Goal: Information Seeking & Learning: Compare options

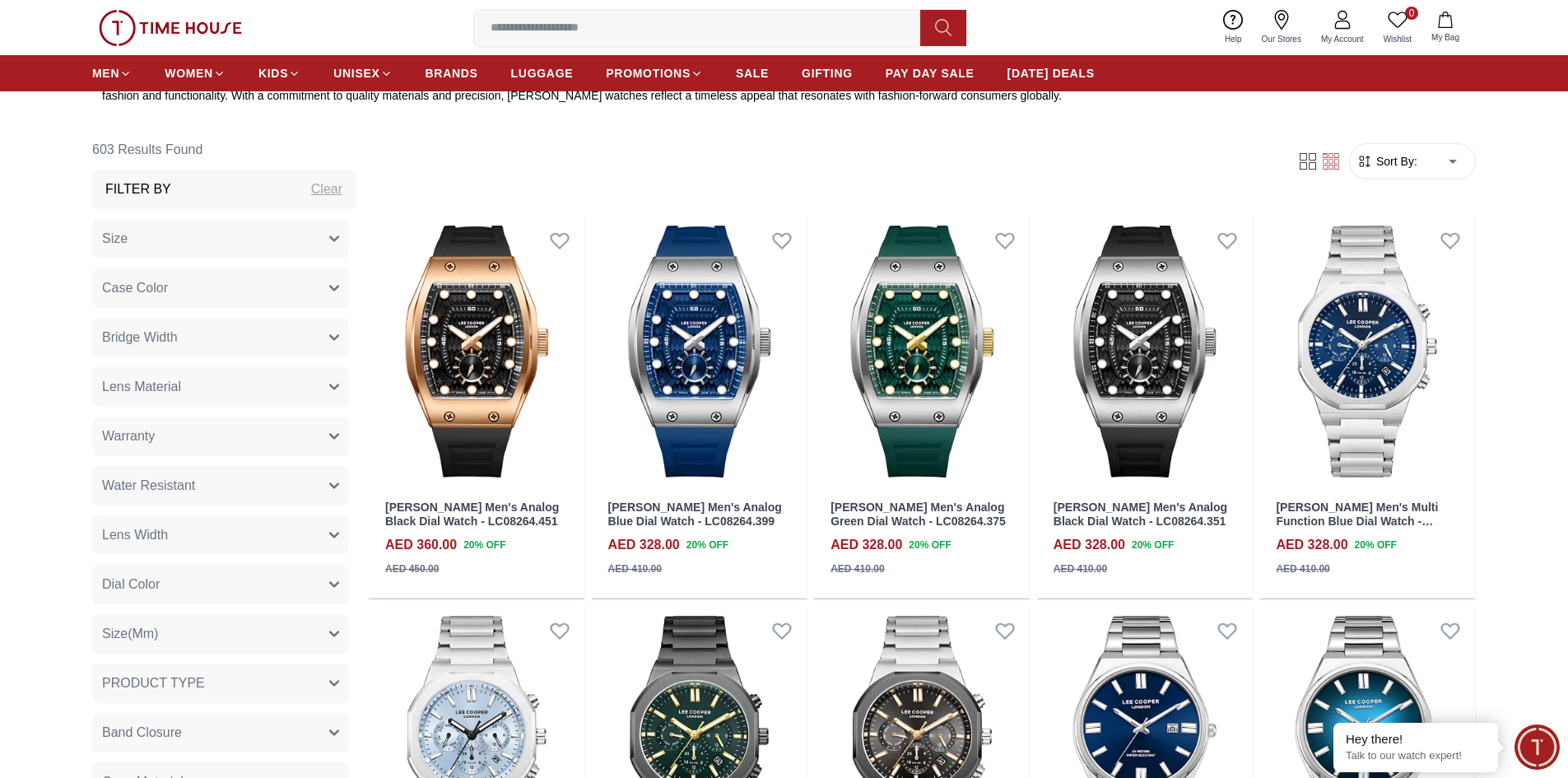
click at [1382, 150] on form "Sort By: ​ ****** ​" at bounding box center [1412, 161] width 126 height 36
click at [1397, 166] on span "Sort By:" at bounding box center [1395, 160] width 44 height 16
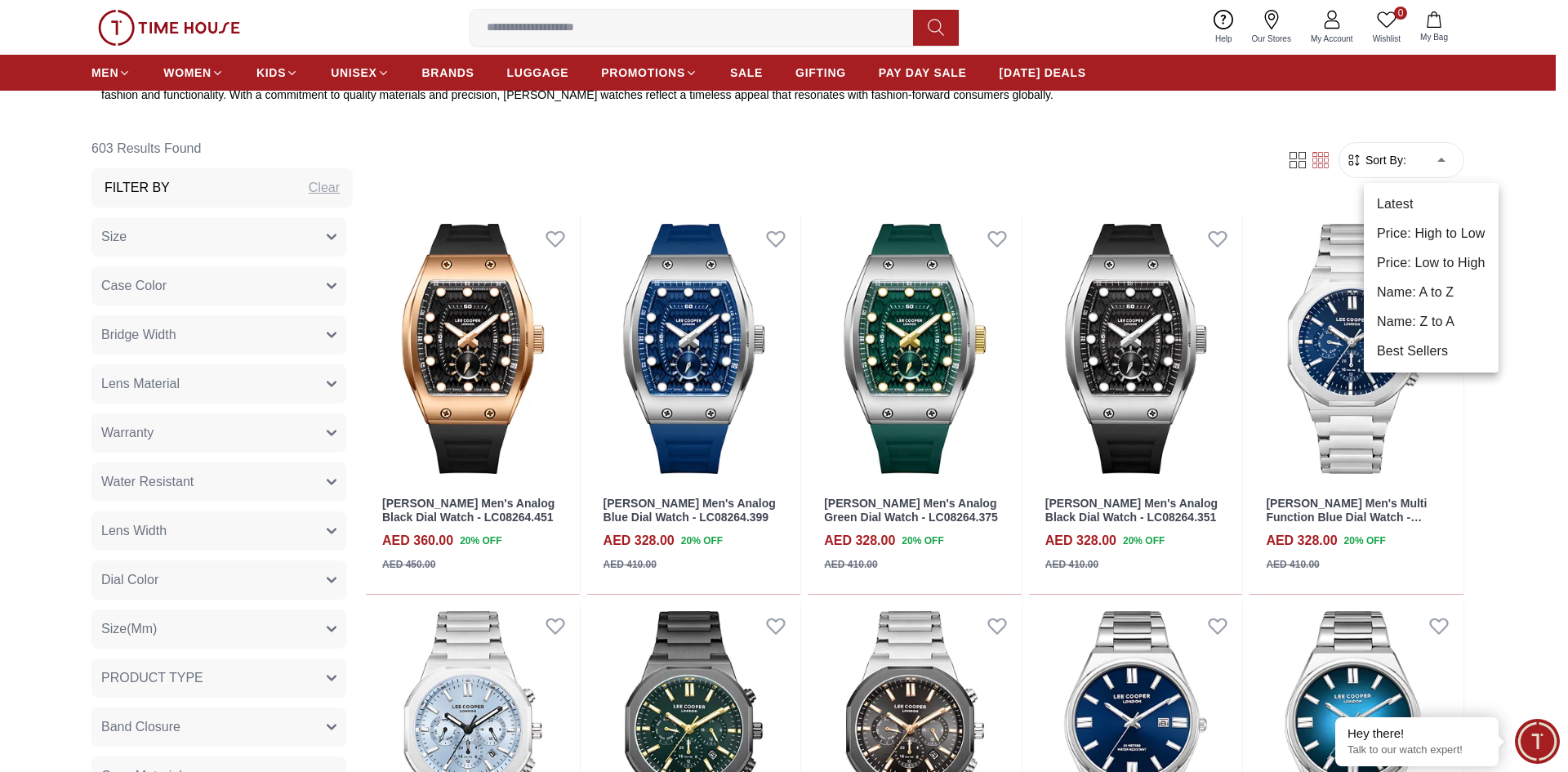
click at [1432, 346] on li "Best Sellers" at bounding box center [1431, 351] width 135 height 29
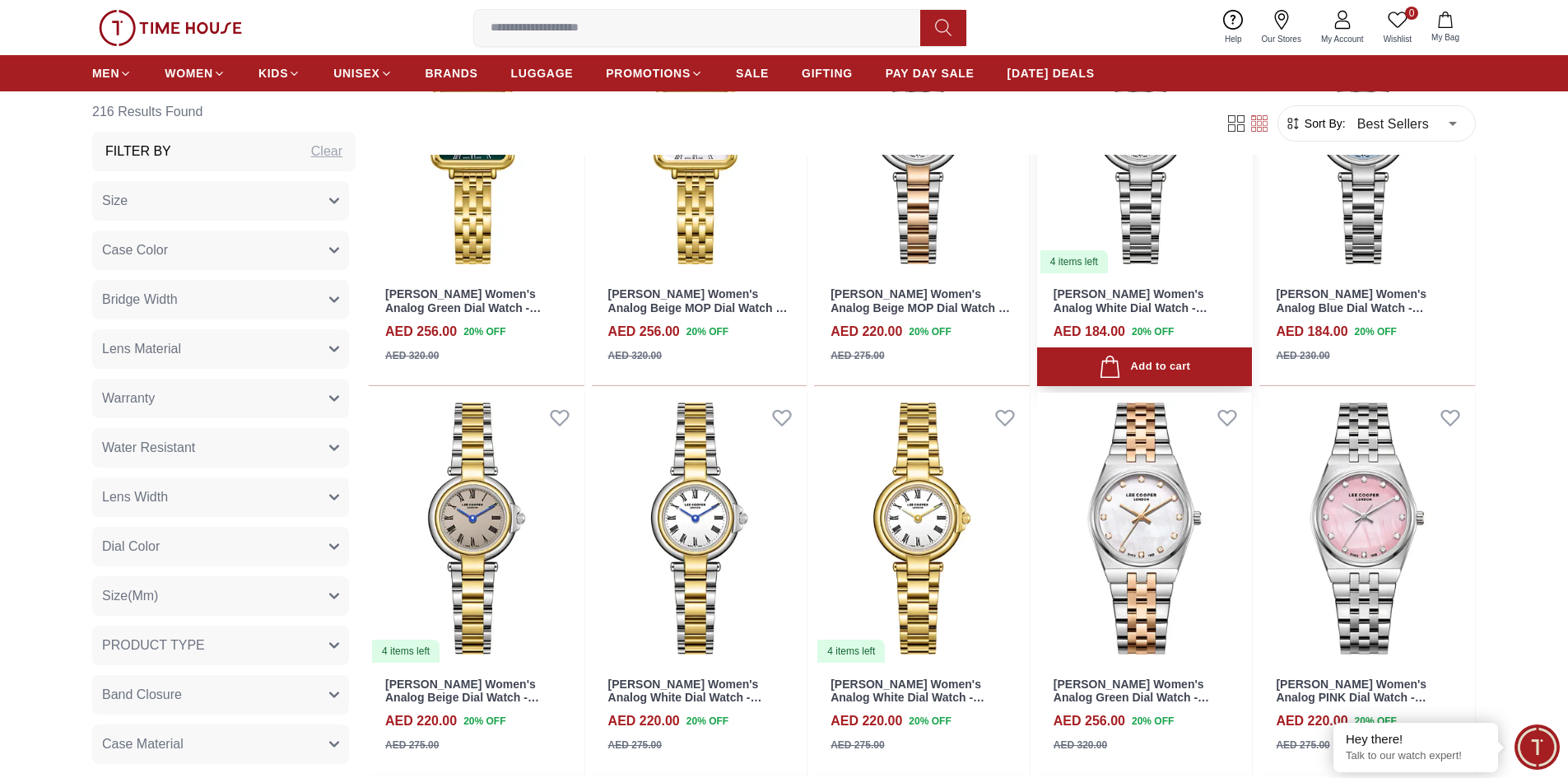
scroll to position [1481, 0]
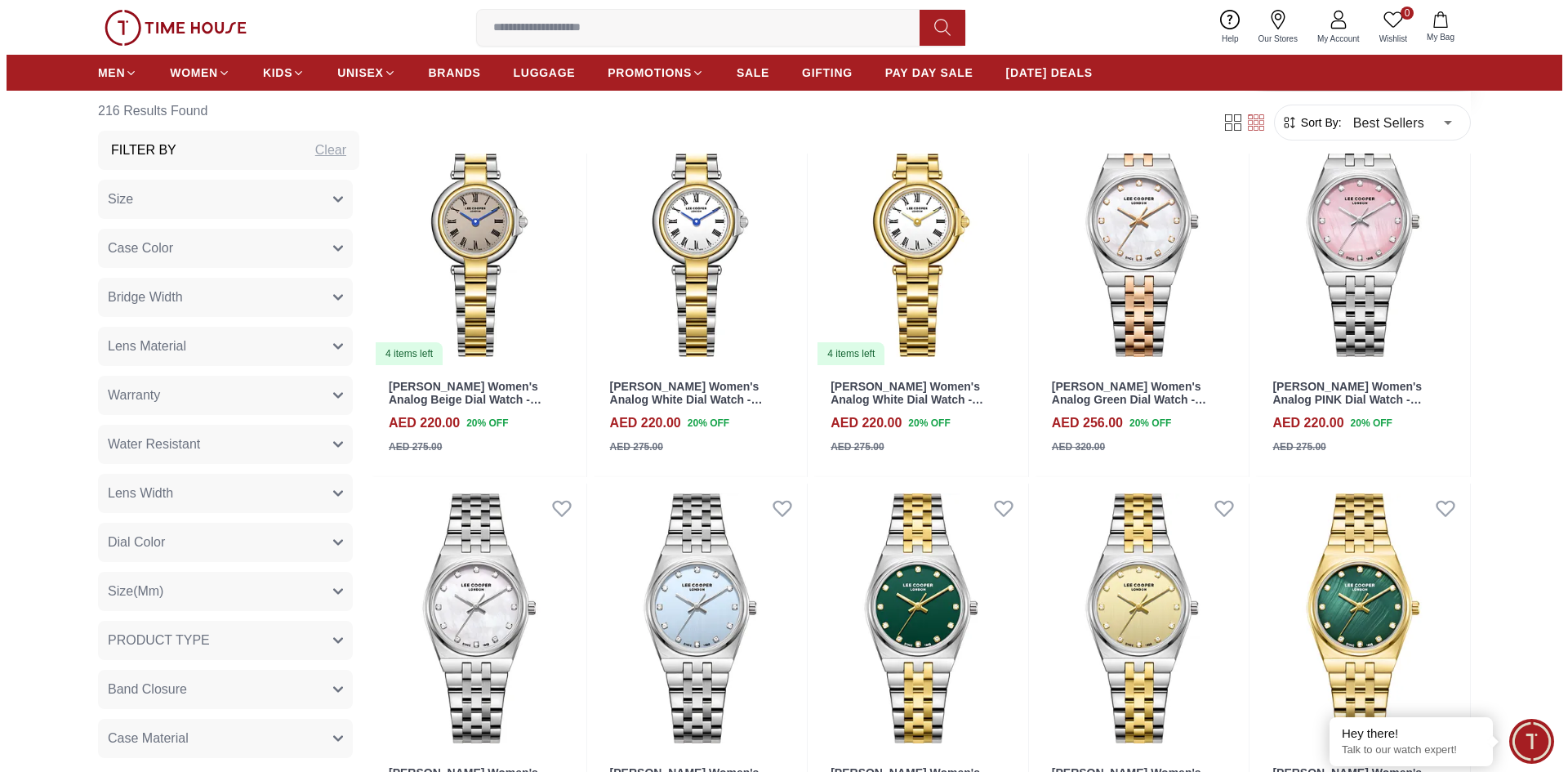
scroll to position [1388, 0]
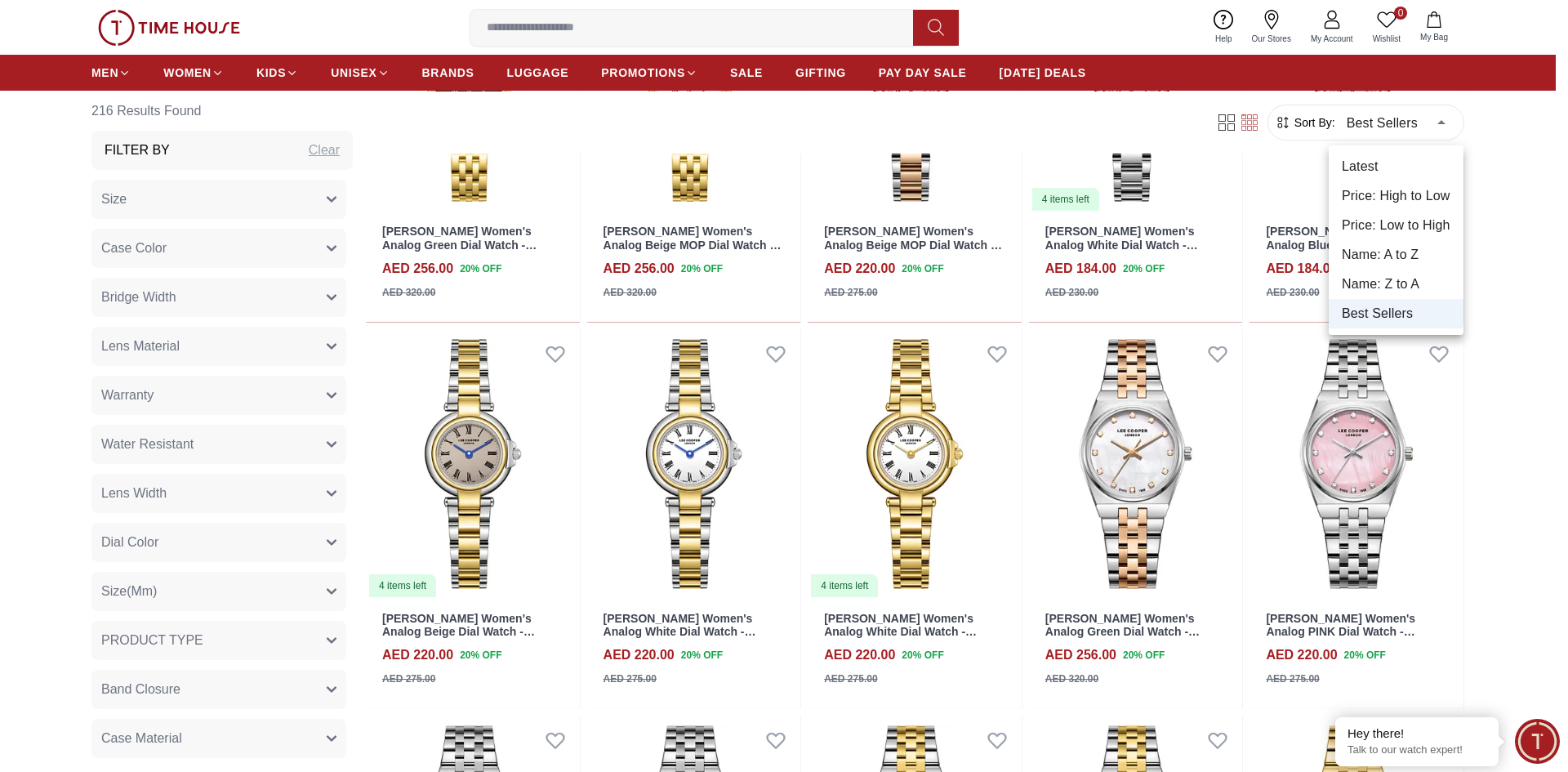
click at [1416, 229] on li "Price: Low to High" at bounding box center [1395, 225] width 135 height 29
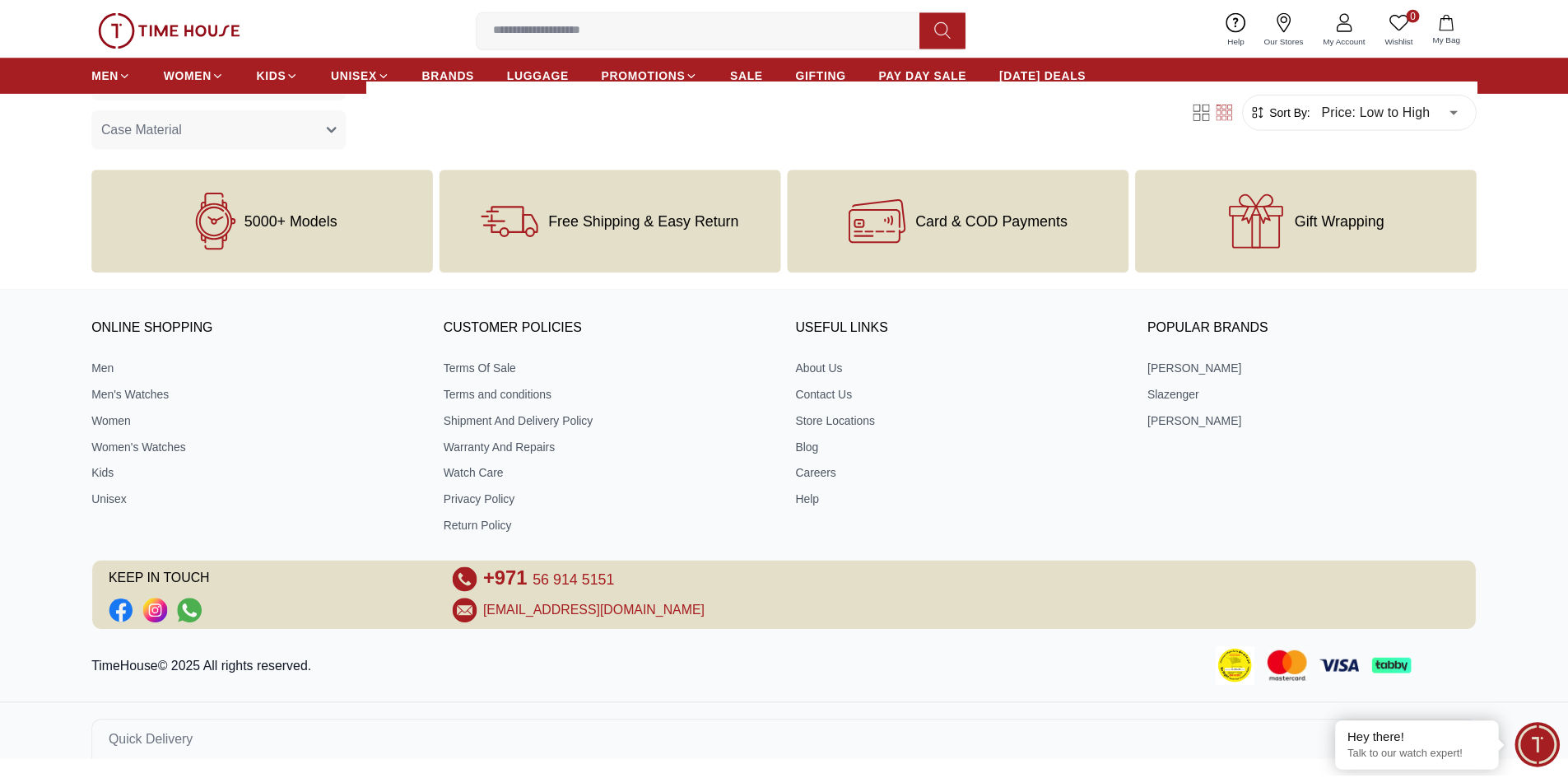
scroll to position [1391, 0]
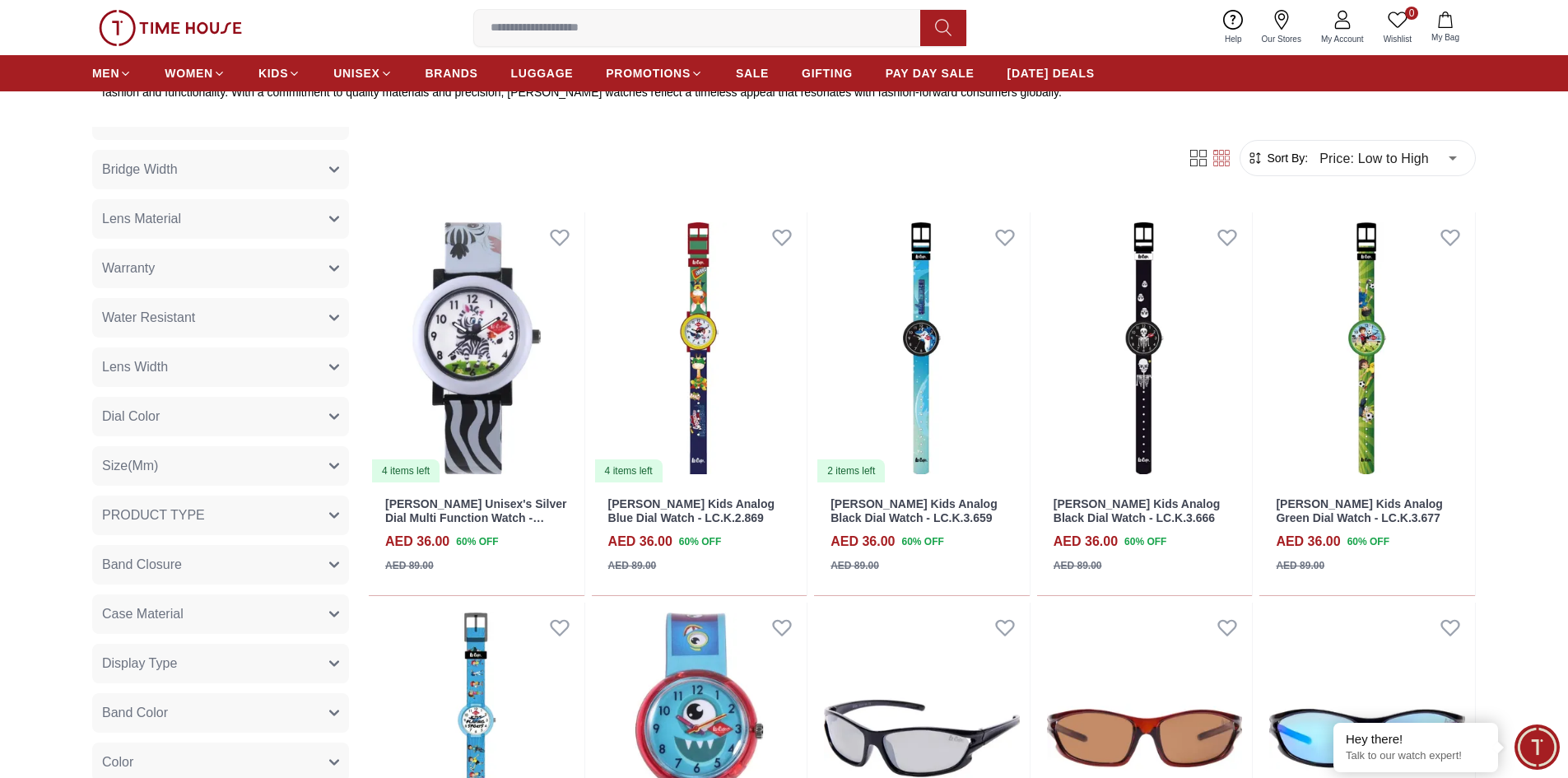
scroll to position [494, 0]
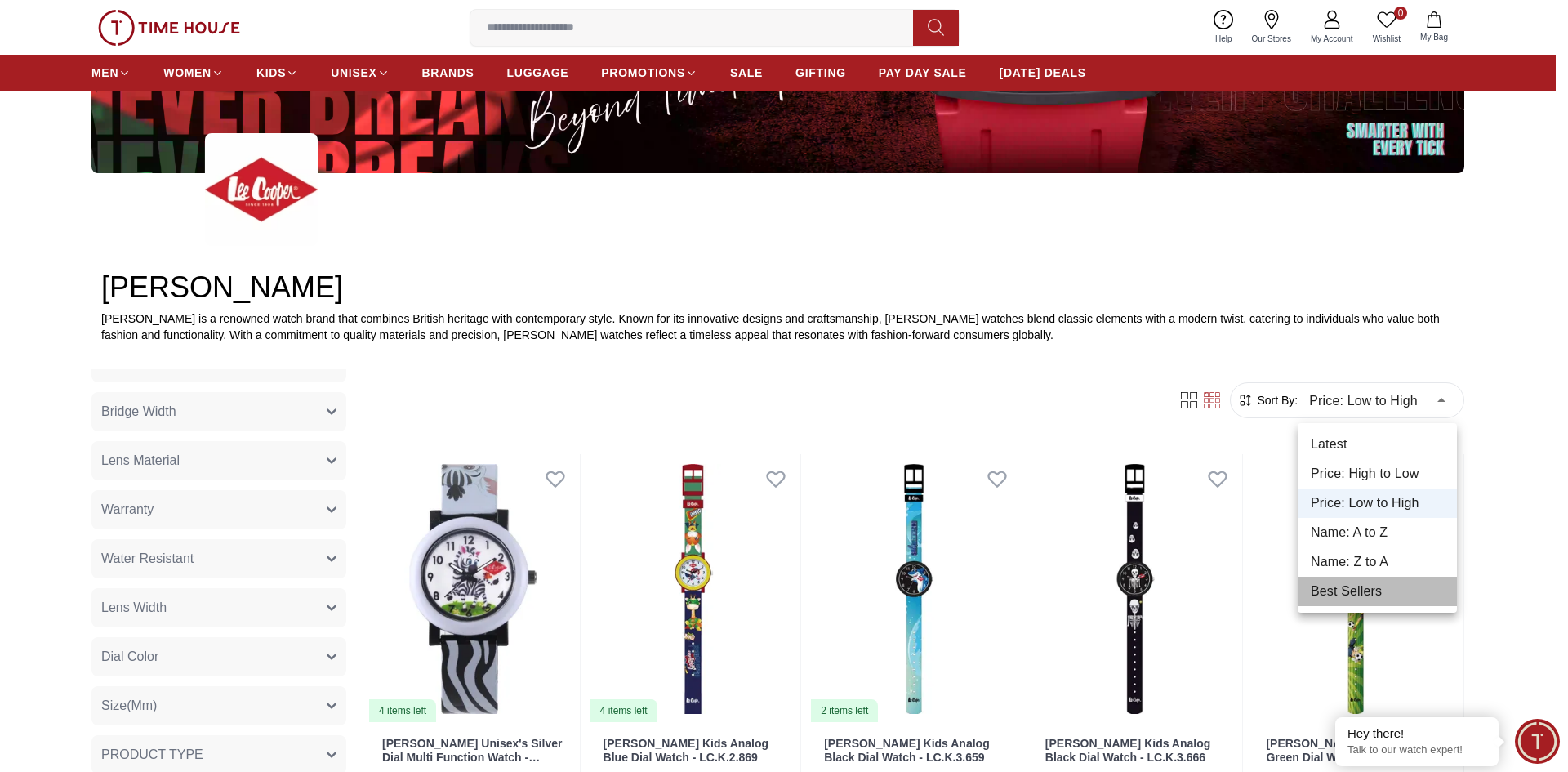
click at [1372, 588] on li "Best Sellers" at bounding box center [1377, 591] width 159 height 29
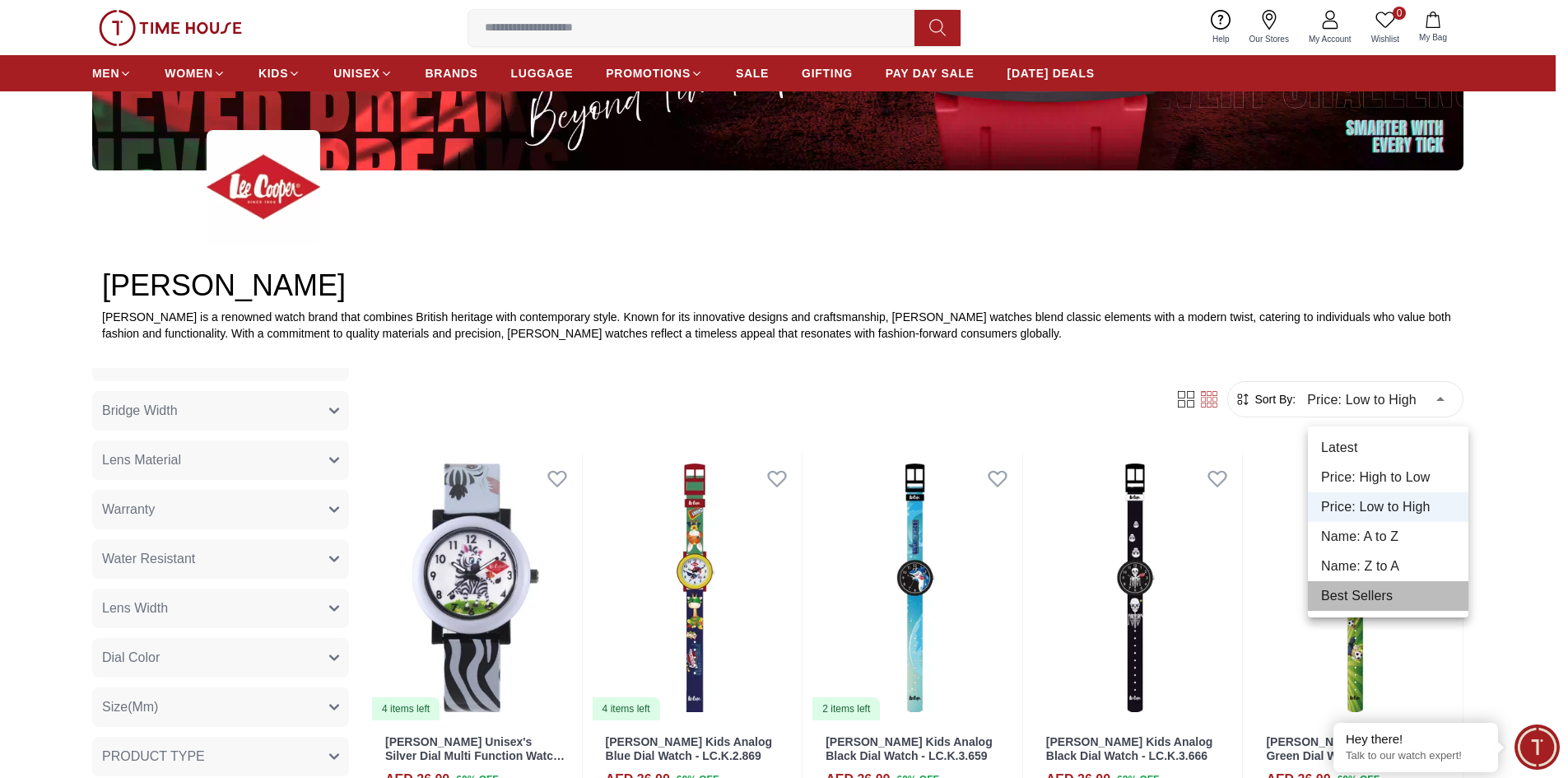
type input "*"
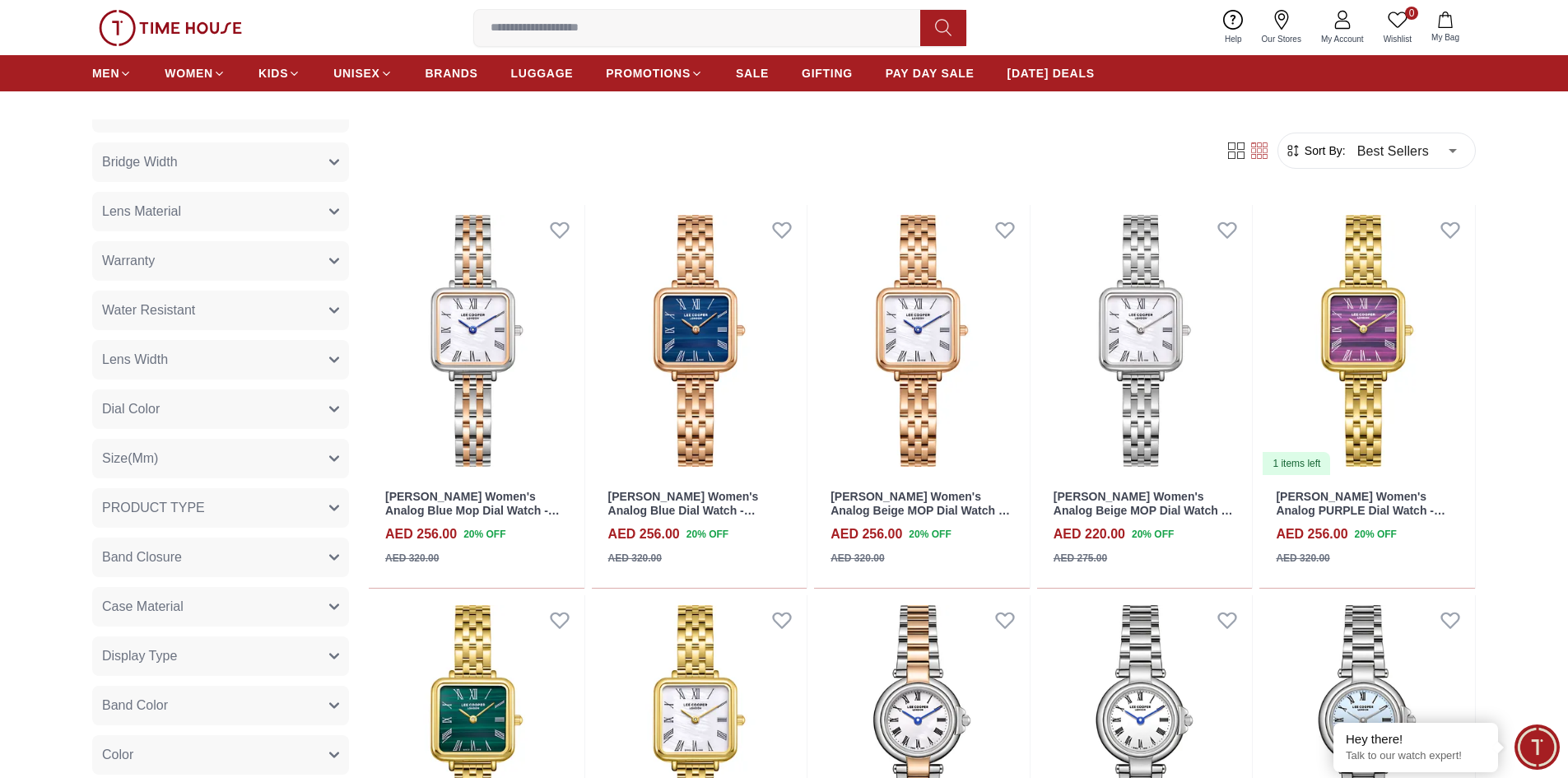
scroll to position [658, 0]
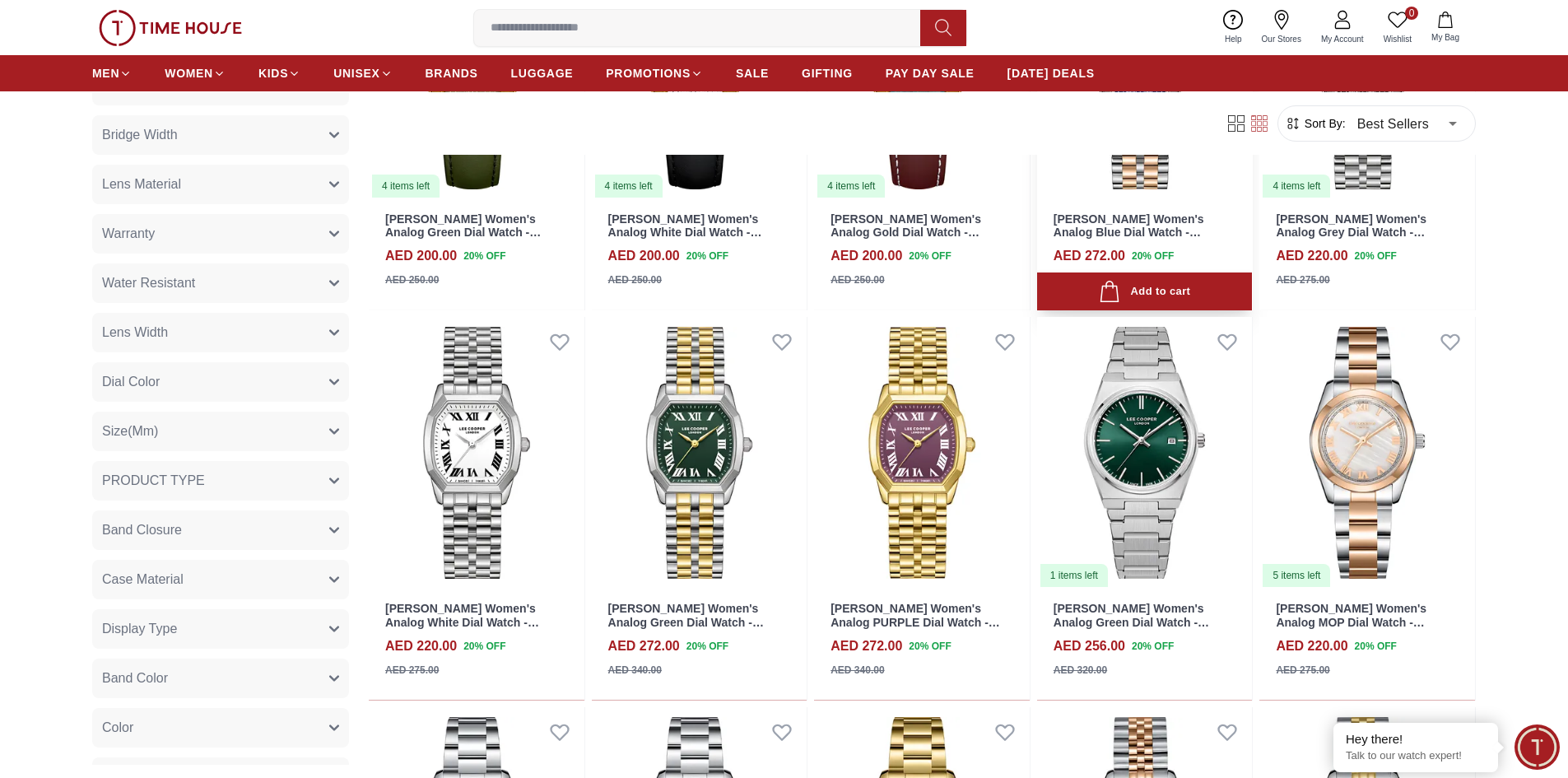
scroll to position [3292, 0]
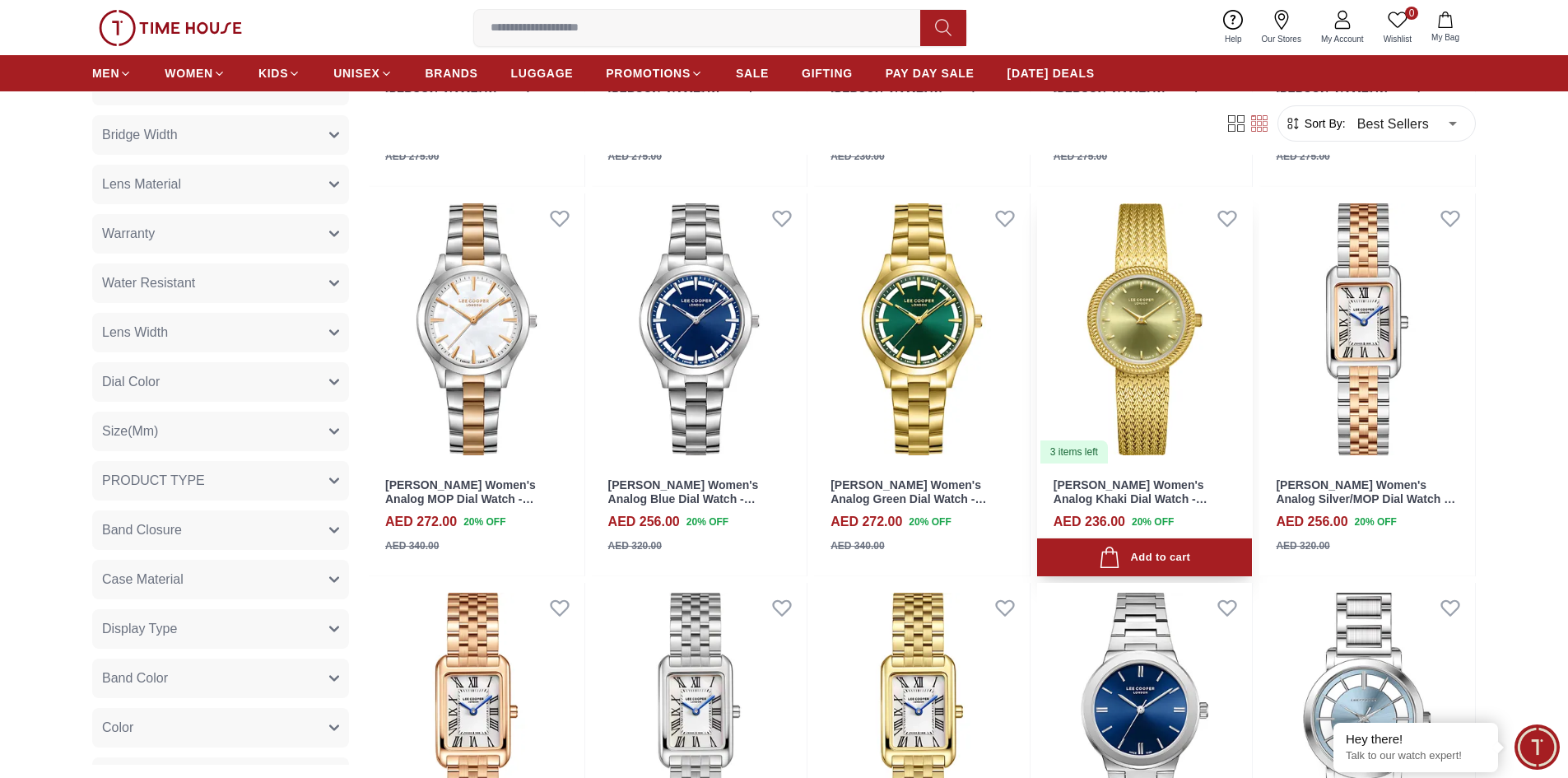
scroll to position [4280, 0]
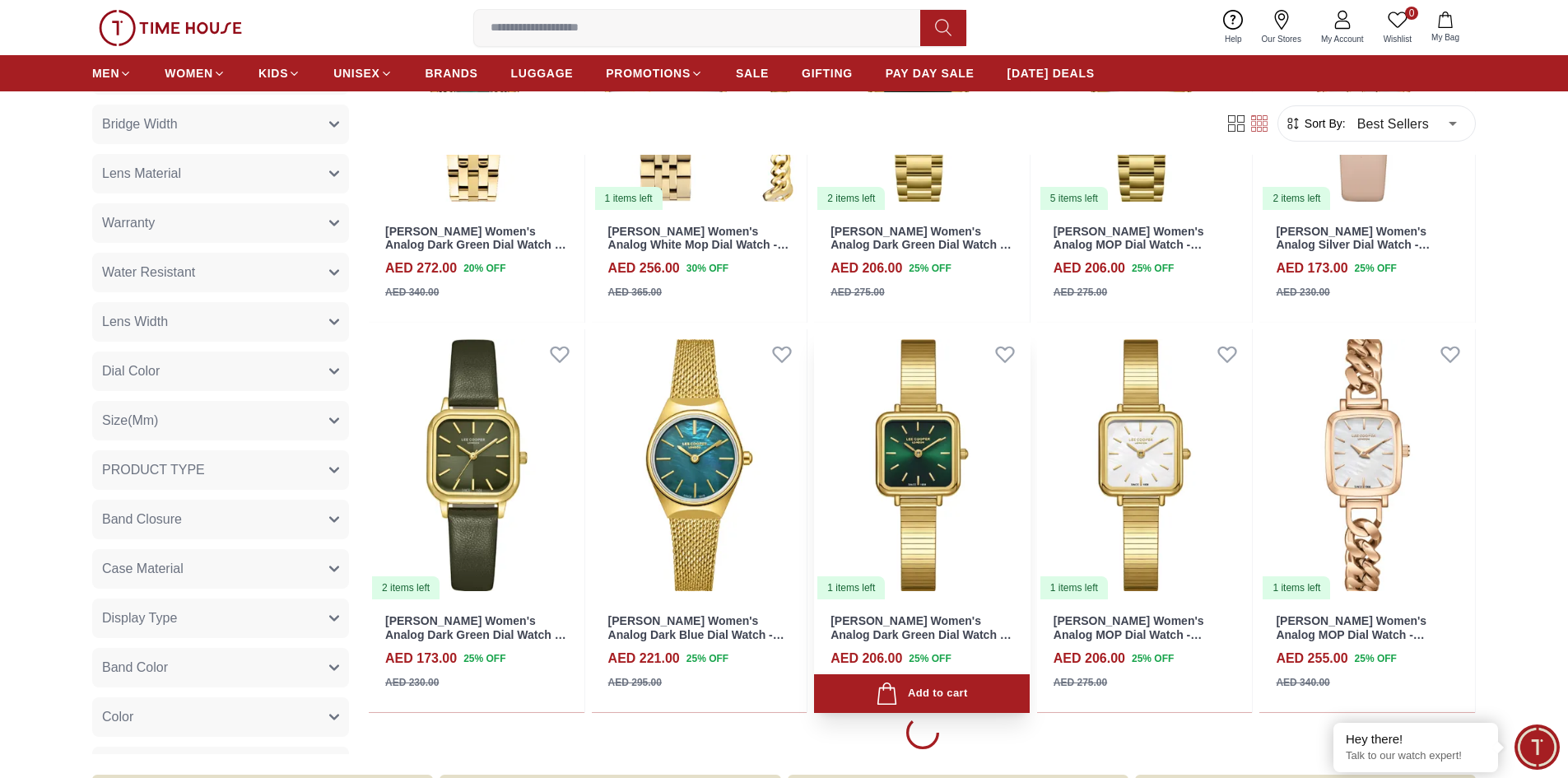
scroll to position [8148, 0]
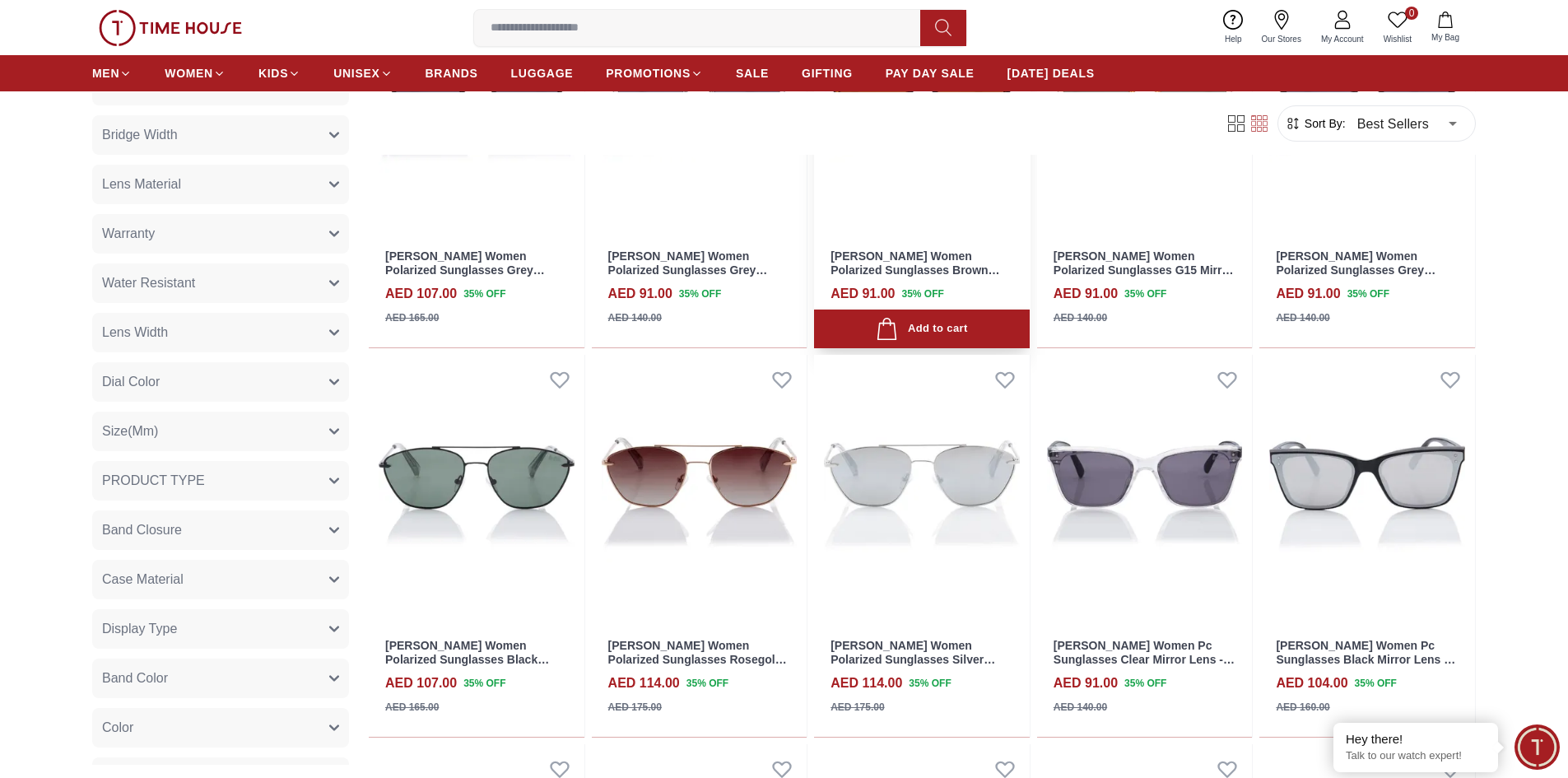
scroll to position [10618, 0]
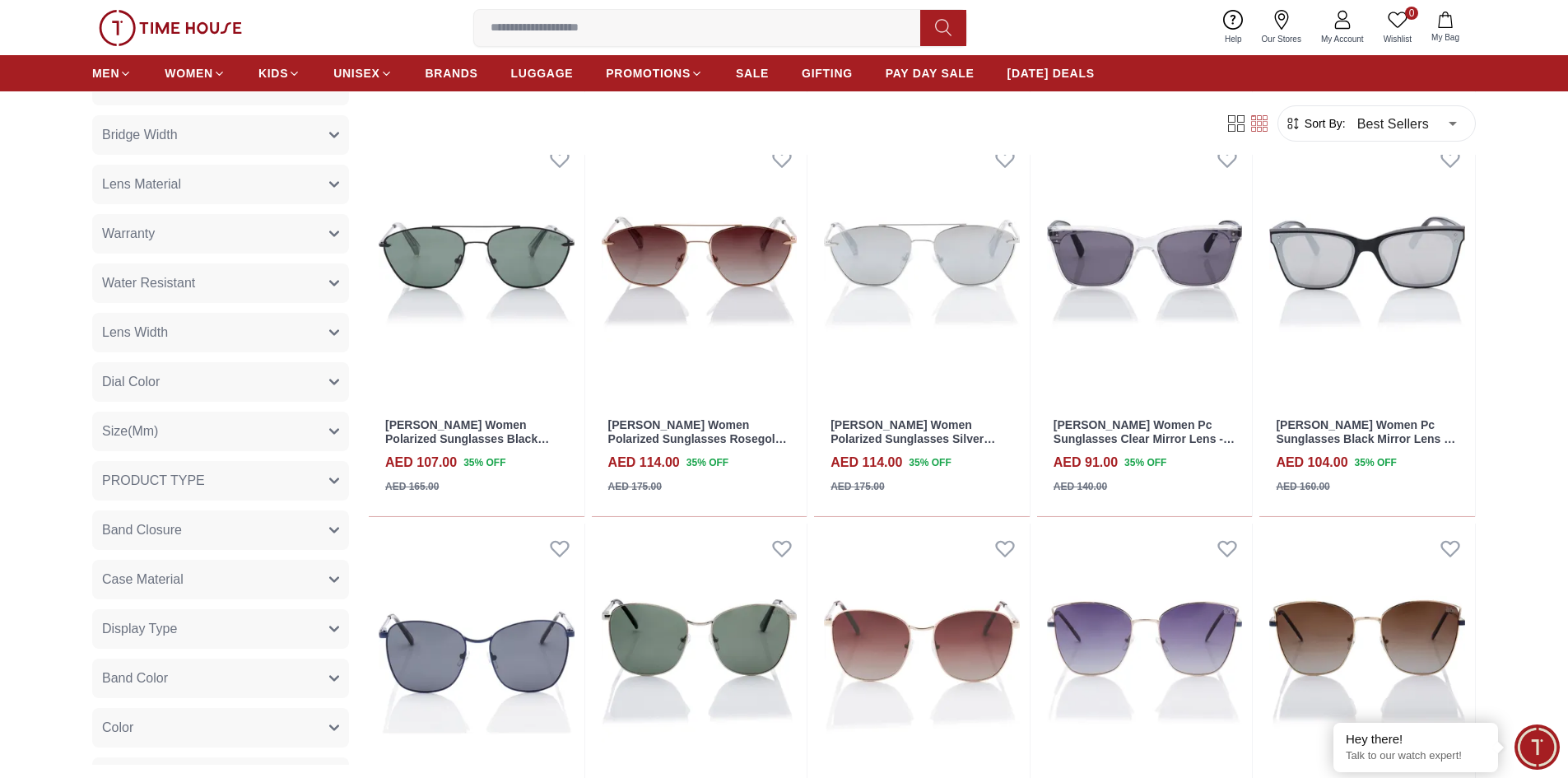
click at [1241, 119] on icon at bounding box center [1235, 123] width 16 height 16
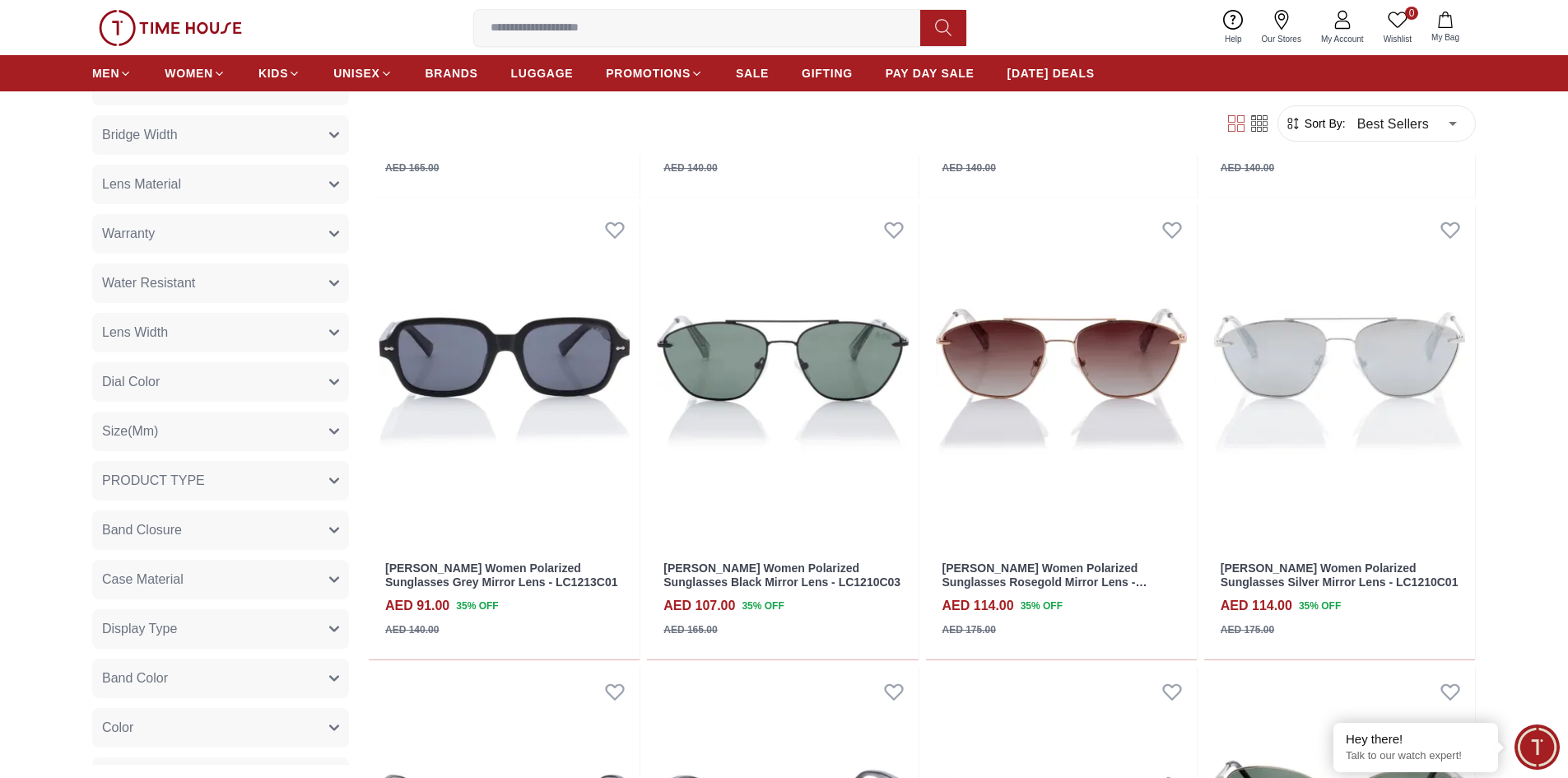
click at [1256, 124] on icon at bounding box center [1259, 123] width 16 height 16
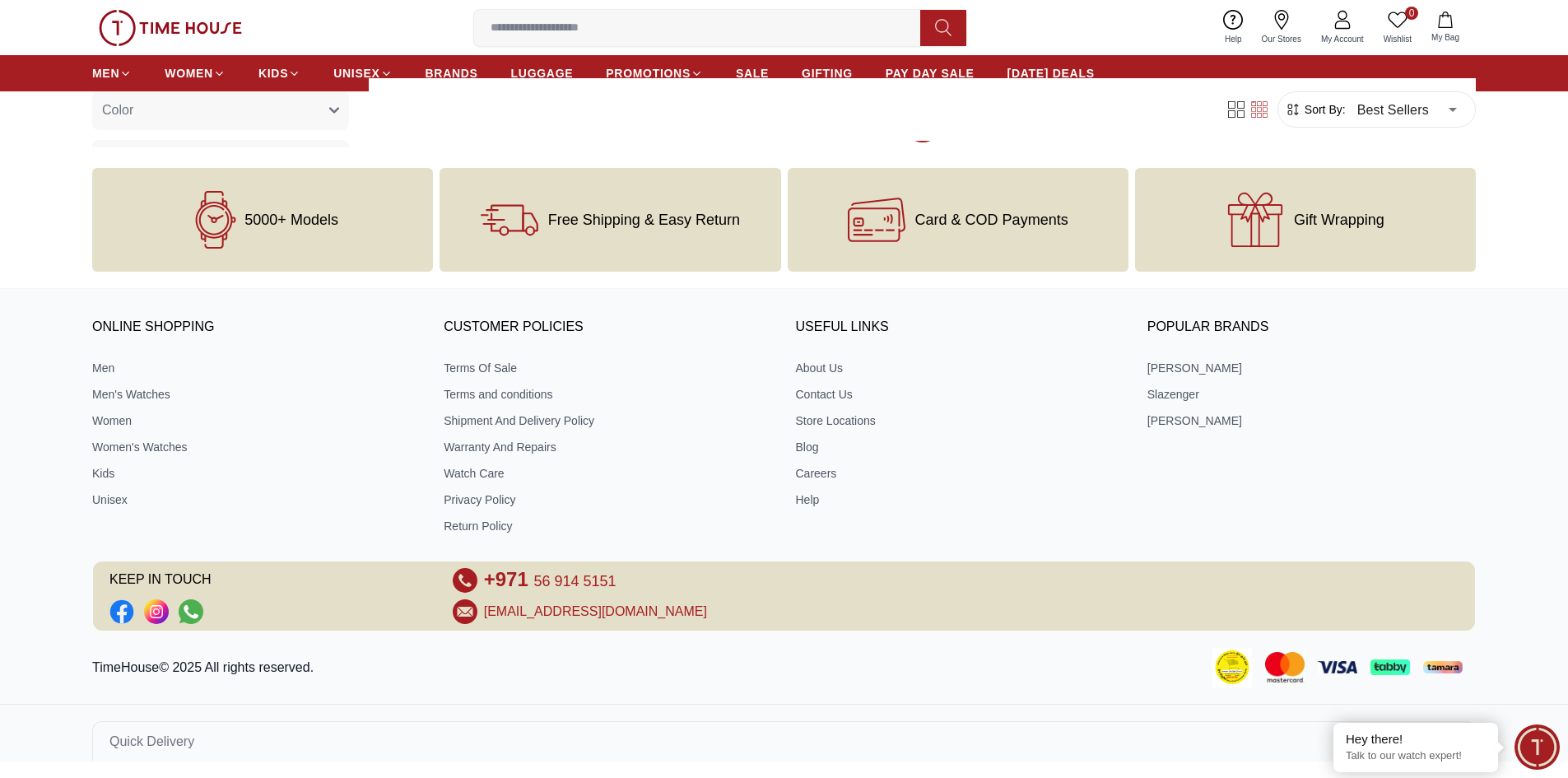
scroll to position [10618, 0]
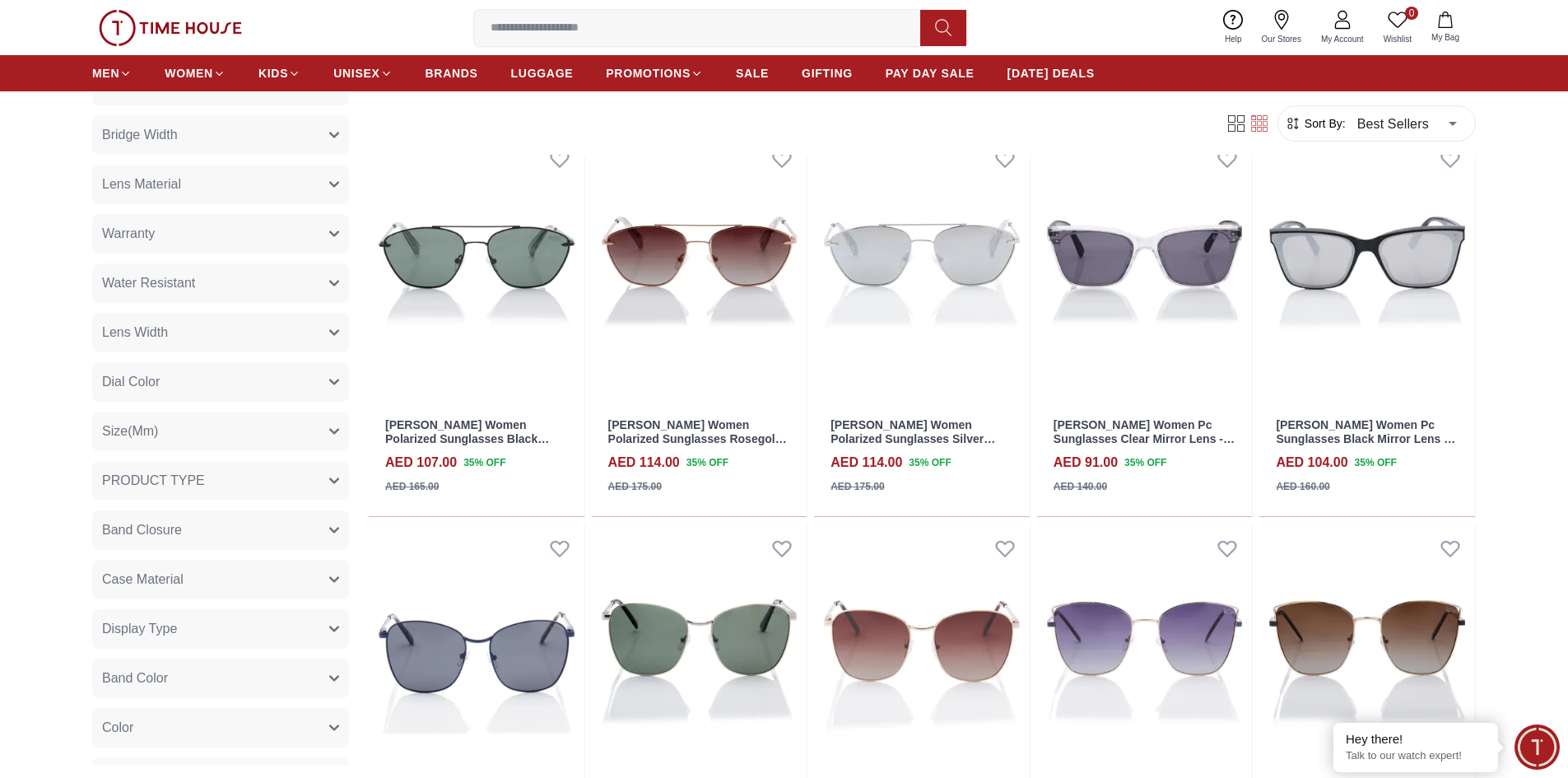
click at [1312, 125] on span "Sort By:" at bounding box center [1324, 123] width 44 height 16
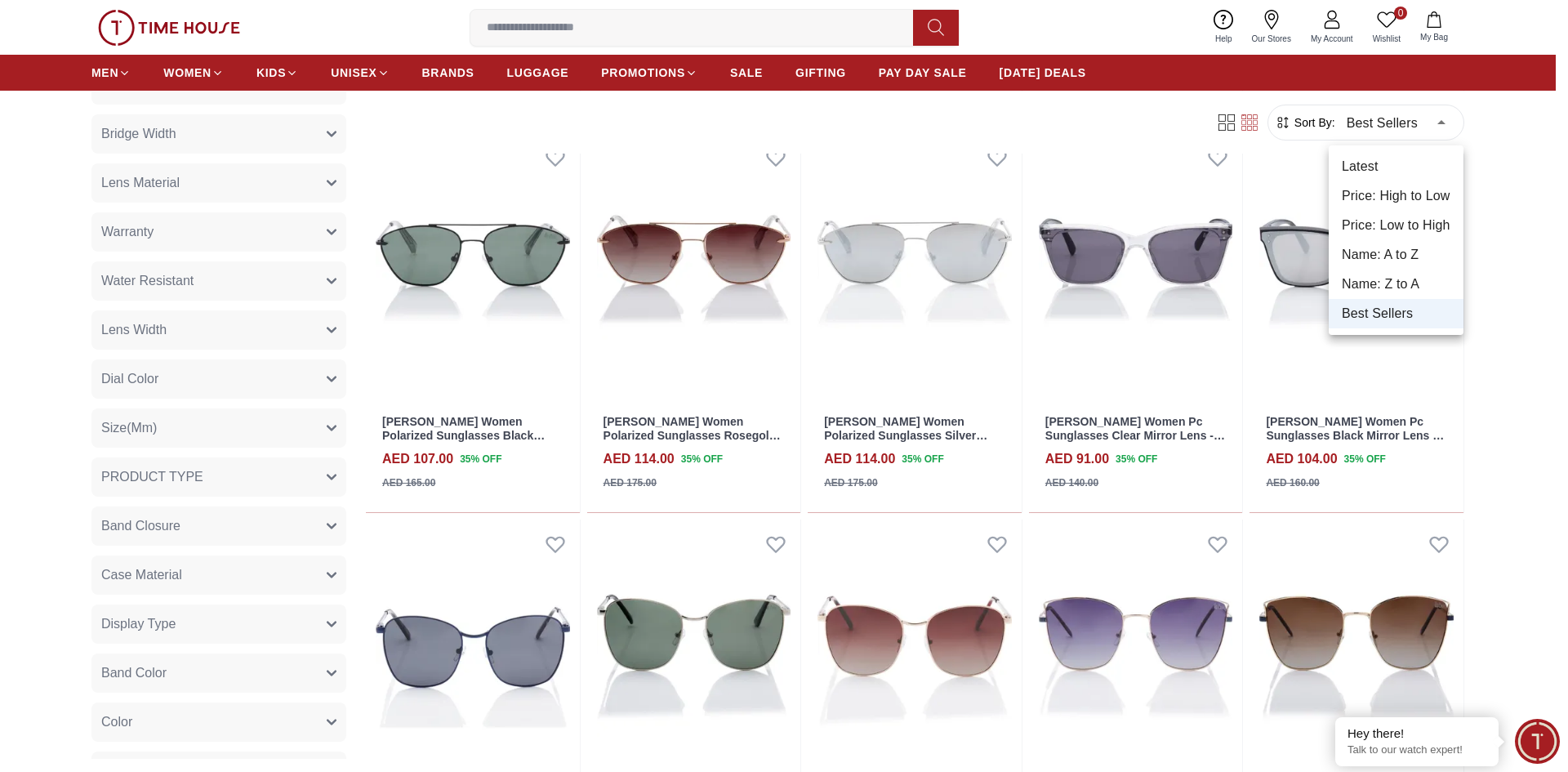
click at [182, 599] on div at bounding box center [784, 386] width 1568 height 772
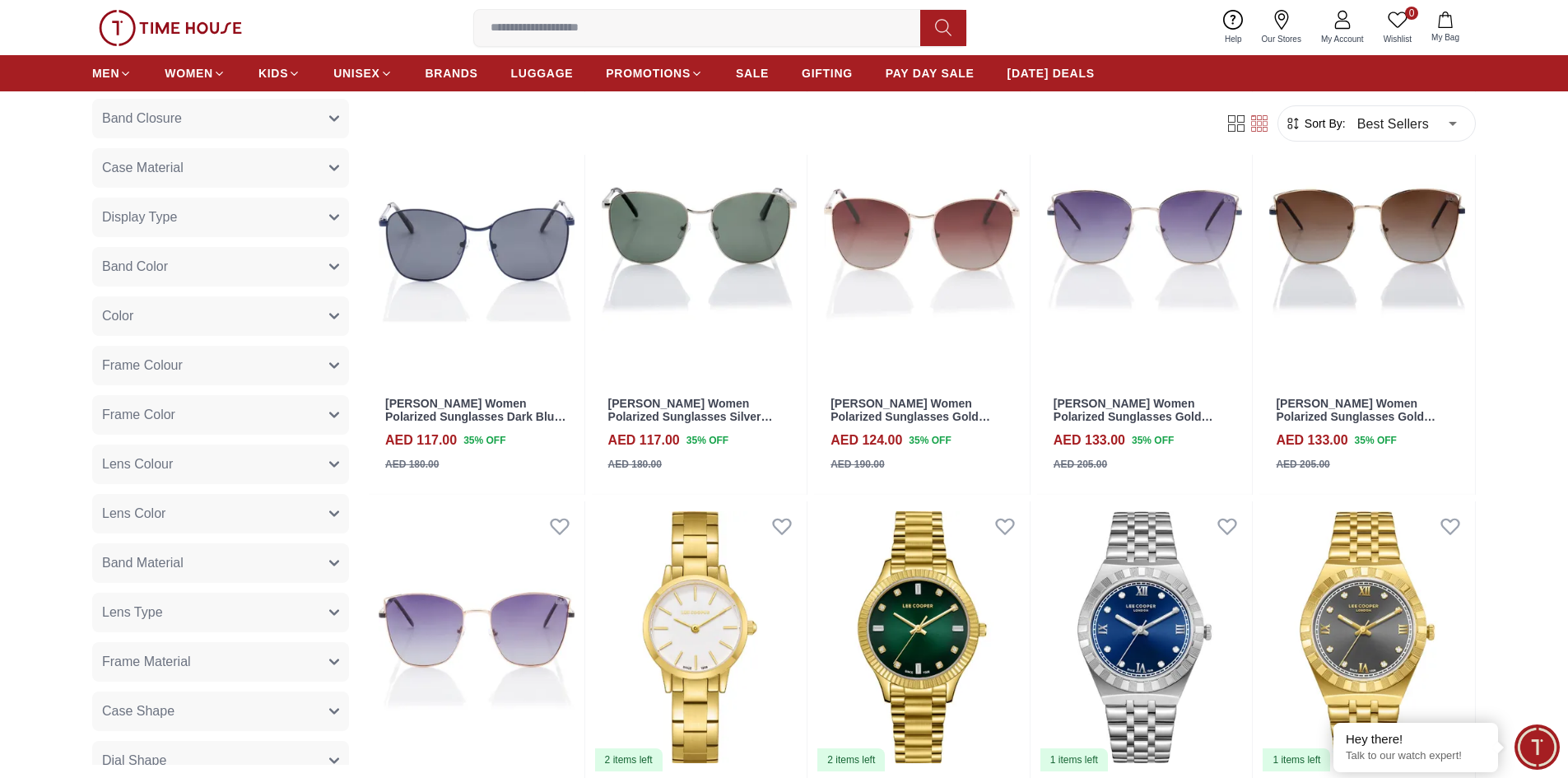
scroll to position [977, 0]
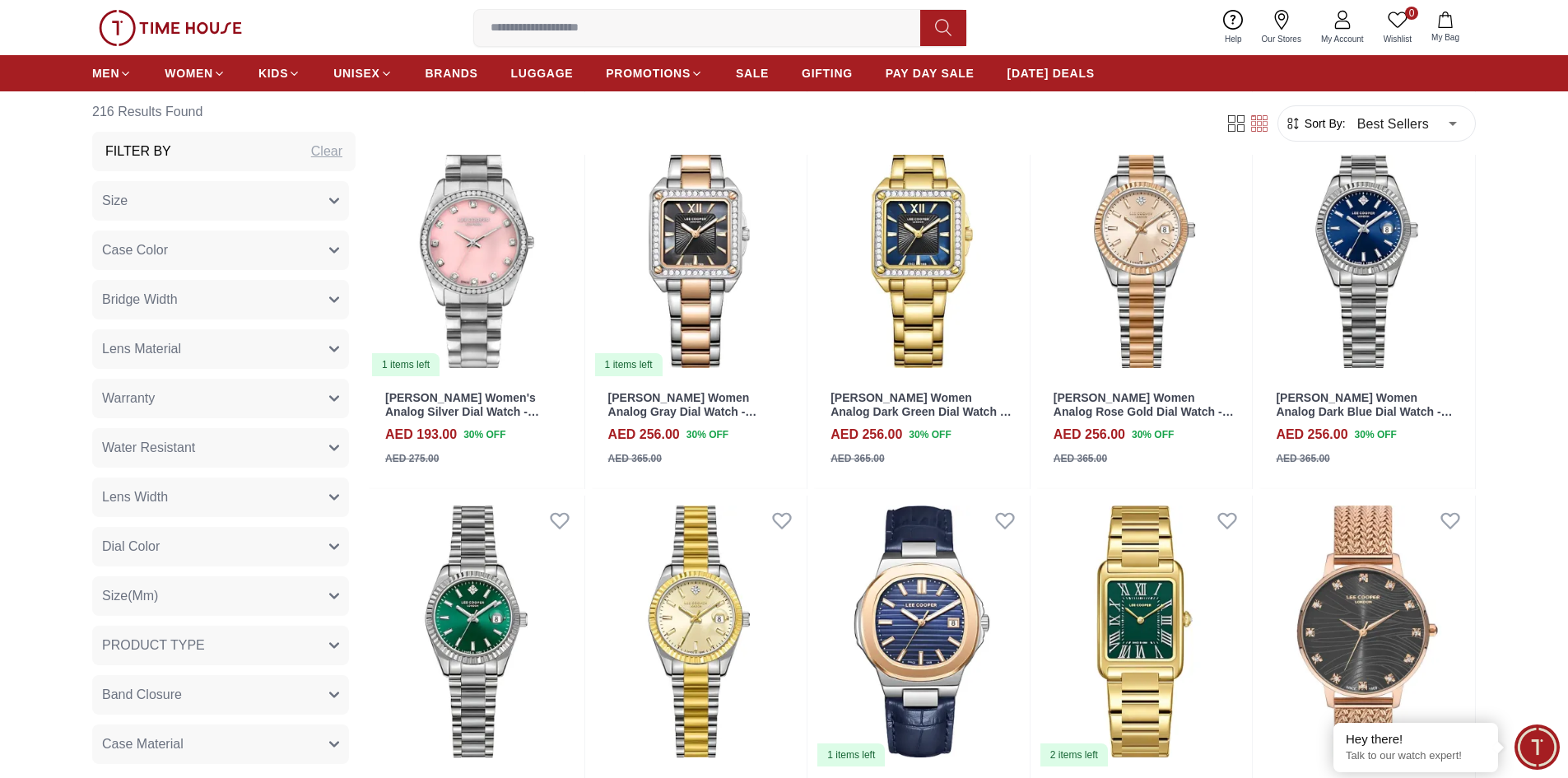
scroll to position [12017, 0]
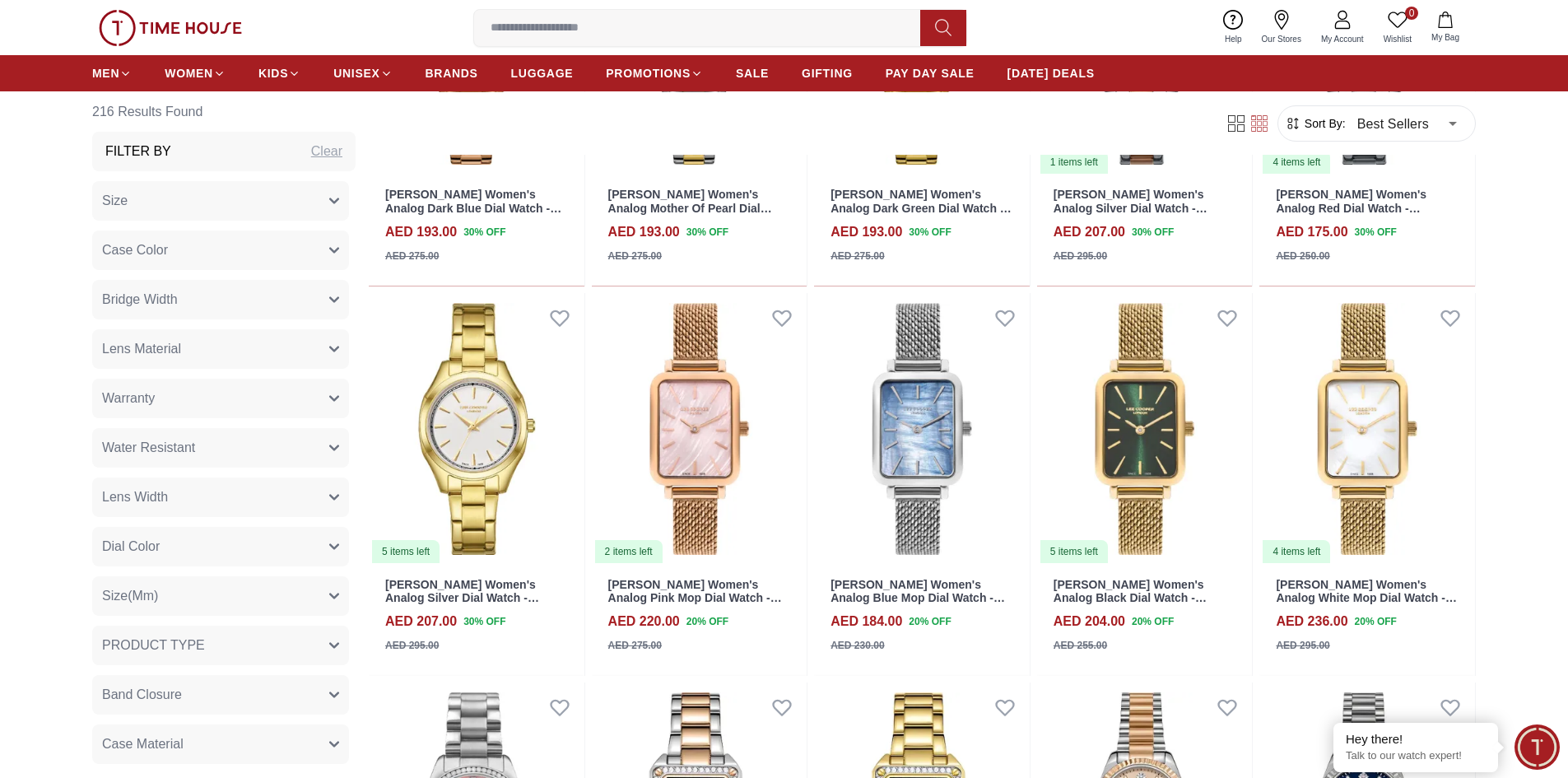
click at [150, 149] on h3 "Filter By" at bounding box center [138, 151] width 66 height 20
click at [312, 202] on button "Size" at bounding box center [221, 200] width 257 height 40
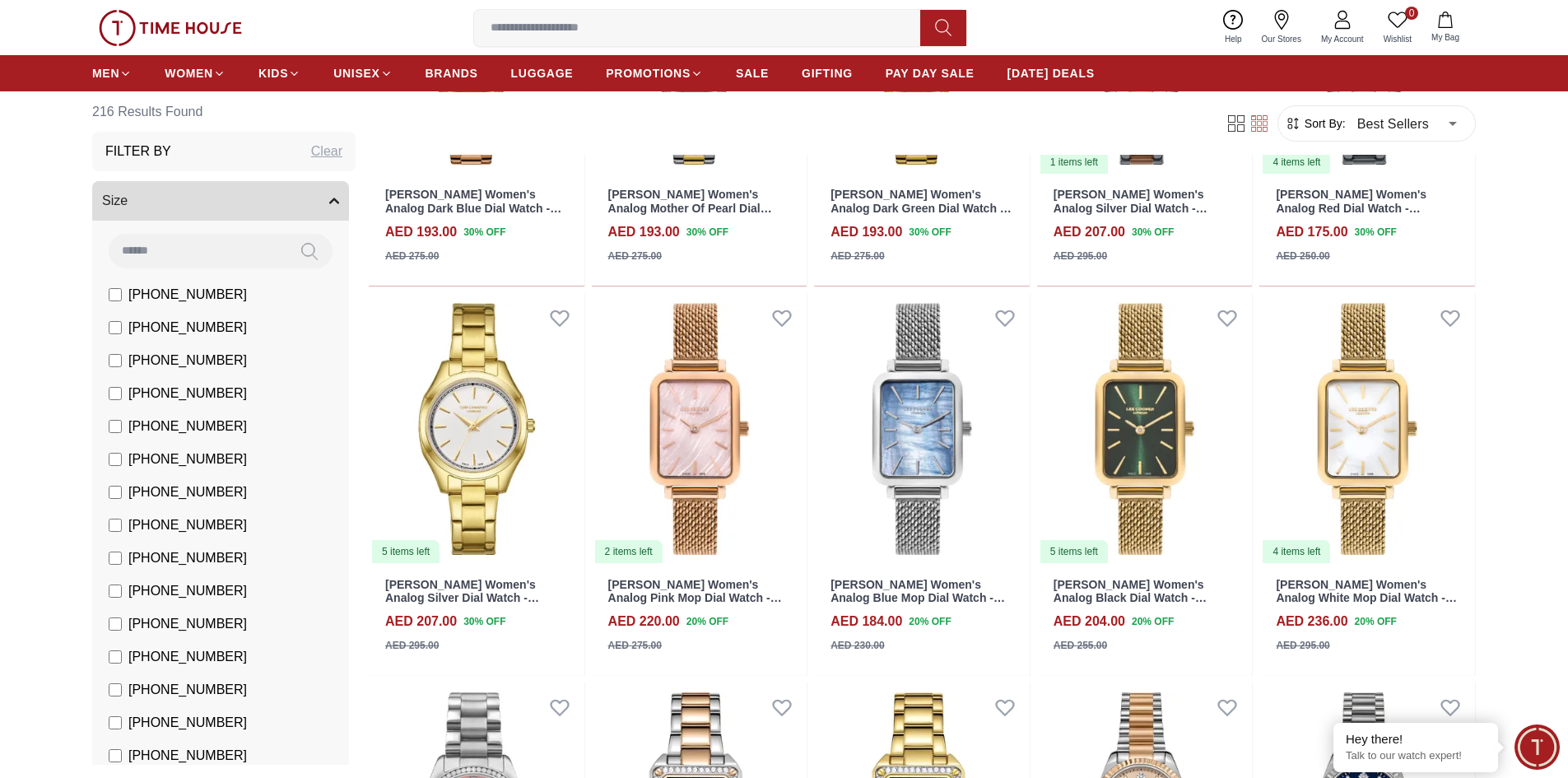
click at [328, 201] on button "Size" at bounding box center [221, 200] width 257 height 40
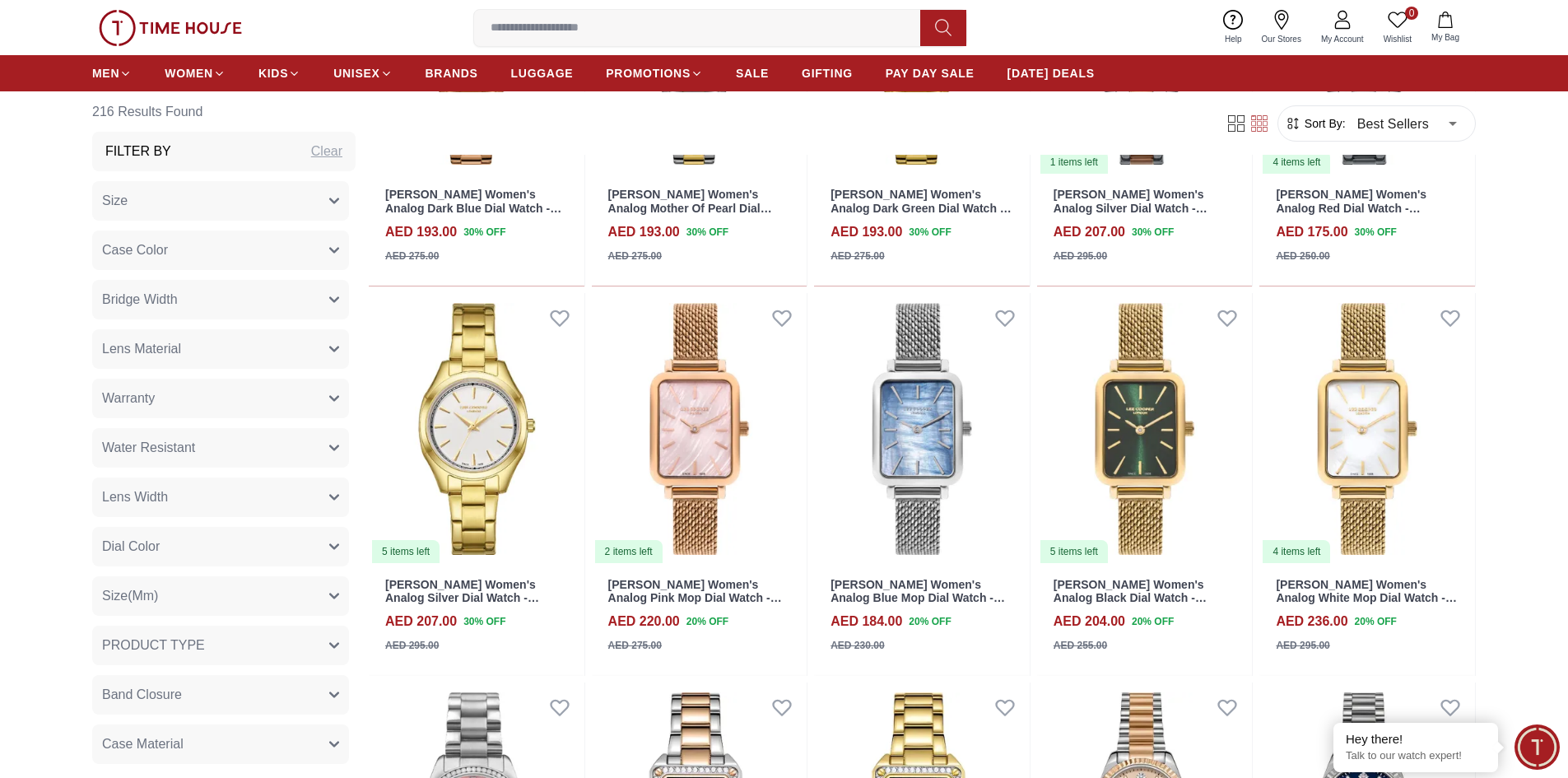
click at [264, 291] on button "Bridge Width" at bounding box center [221, 299] width 257 height 40
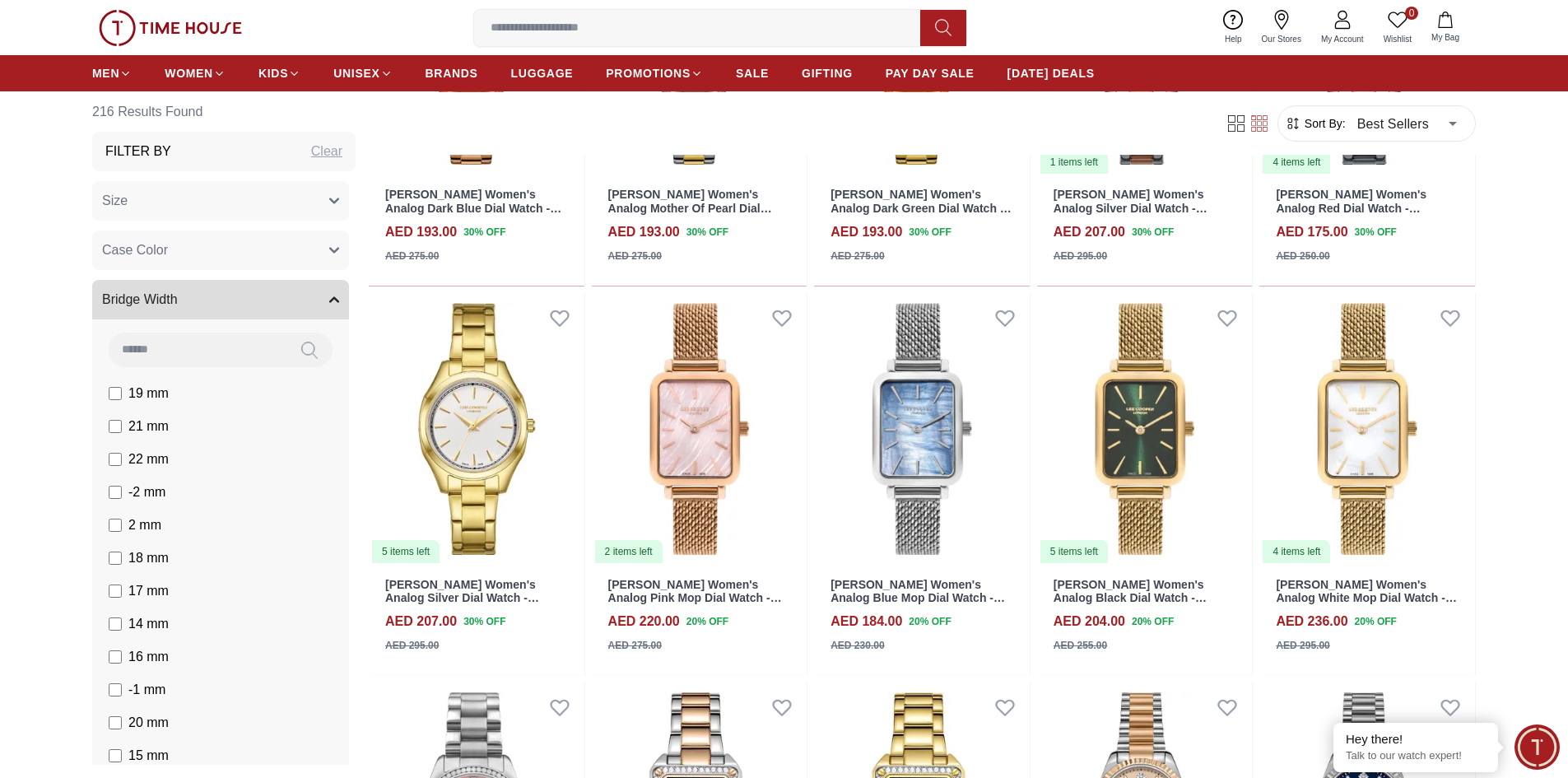
click at [317, 291] on button "Bridge Width" at bounding box center [221, 299] width 257 height 40
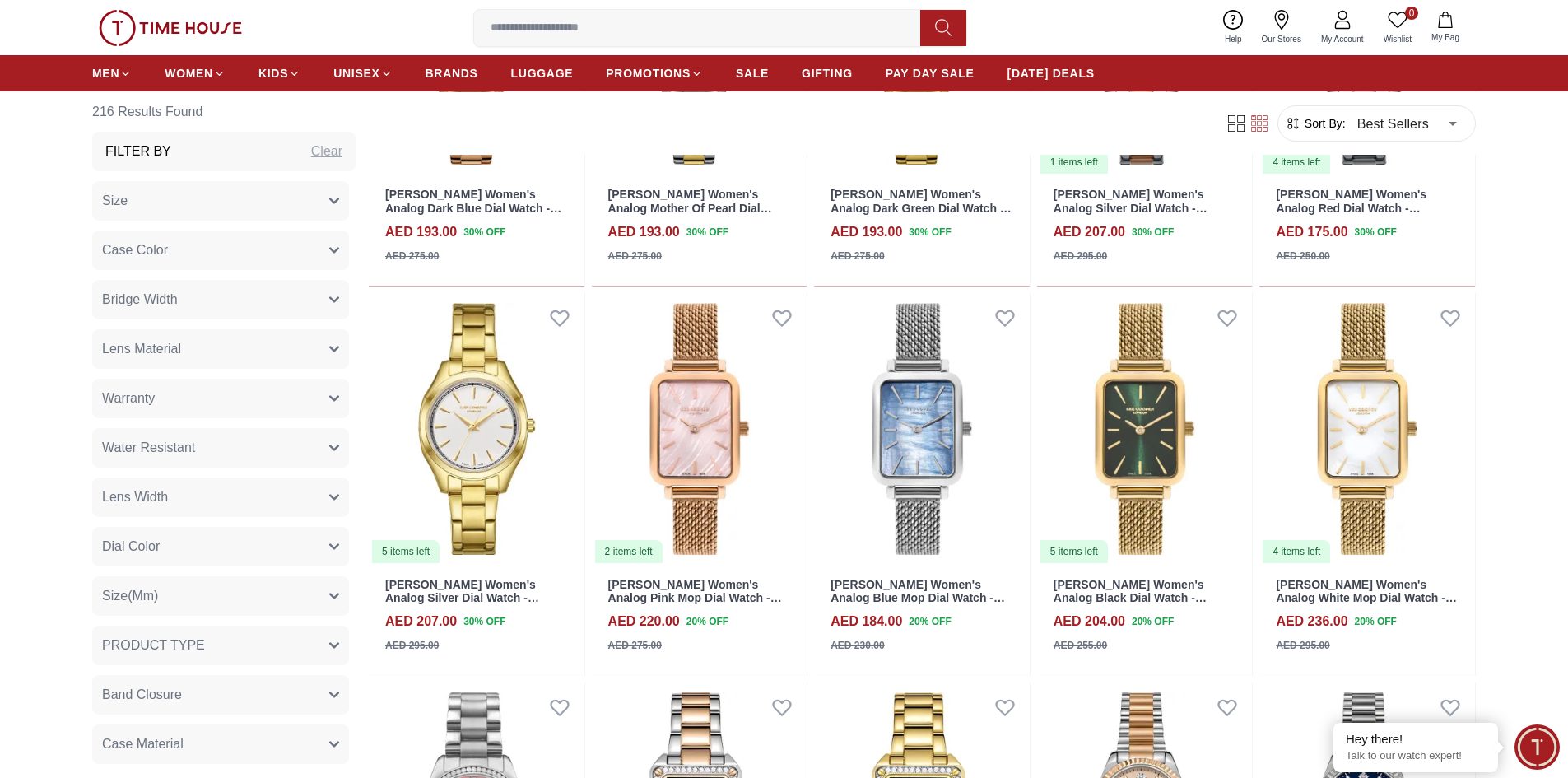
click at [240, 400] on button "Warranty" at bounding box center [221, 398] width 257 height 40
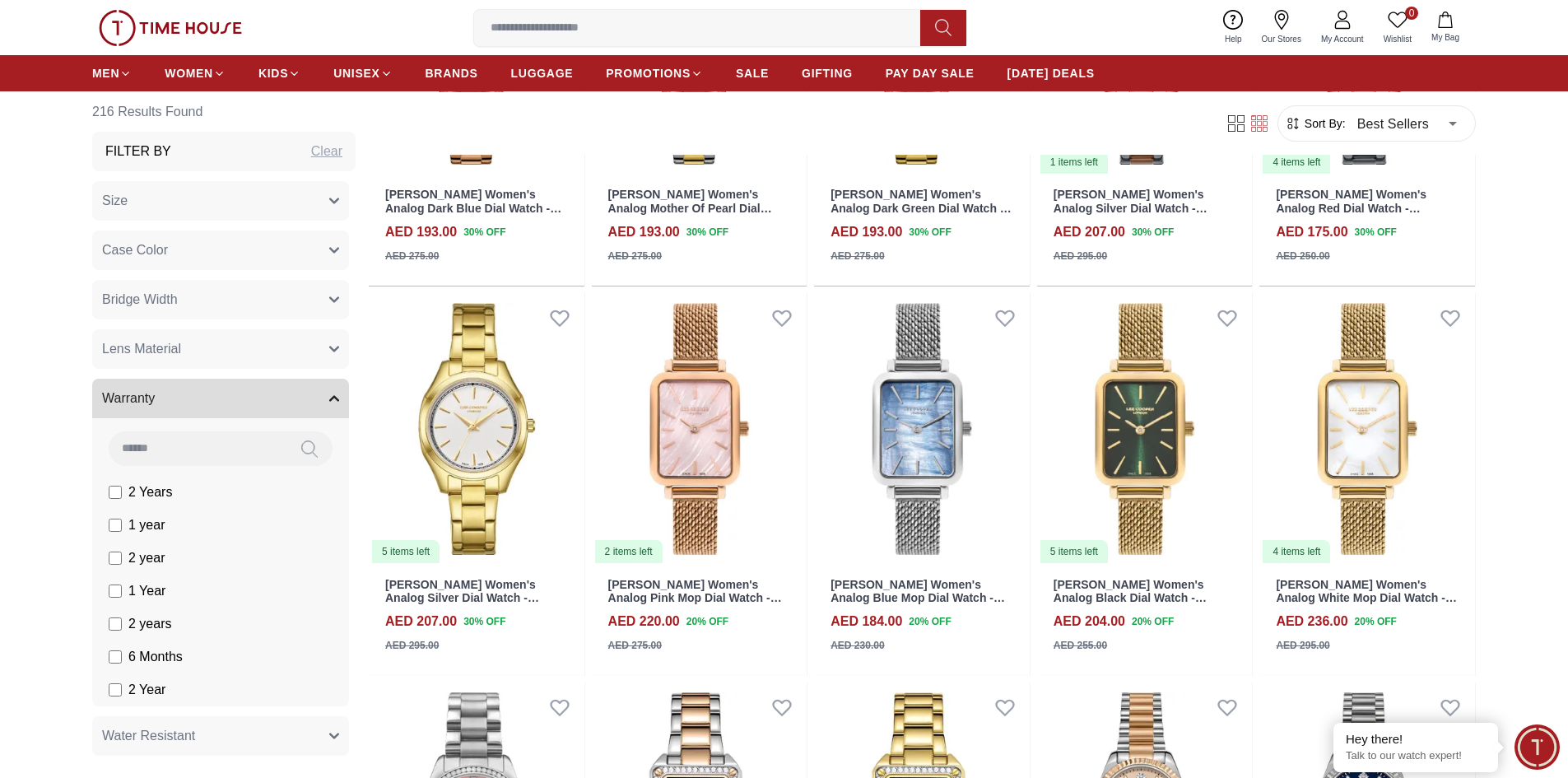
click at [269, 391] on button "Warranty" at bounding box center [221, 398] width 257 height 40
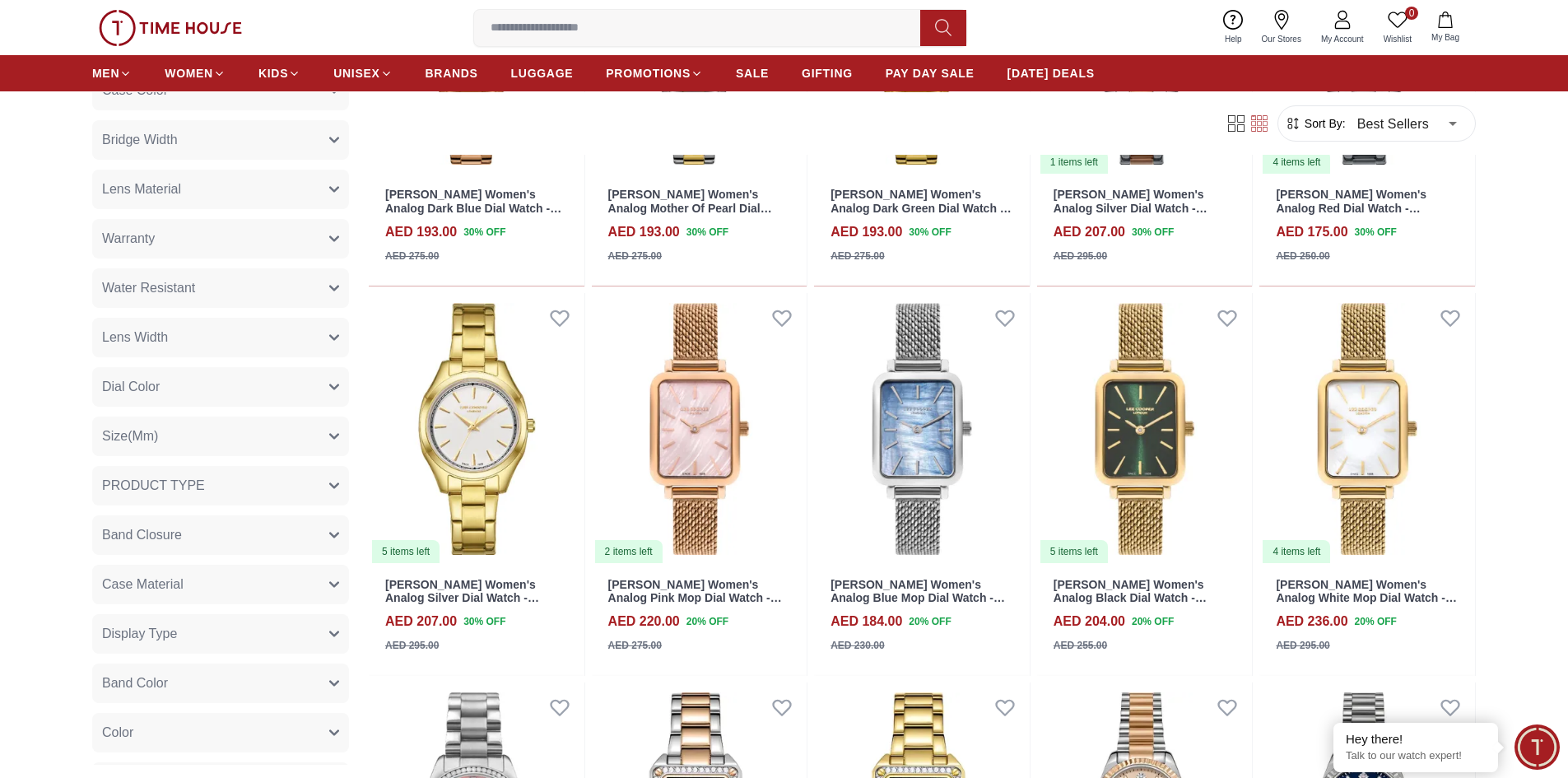
scroll to position [165, 0]
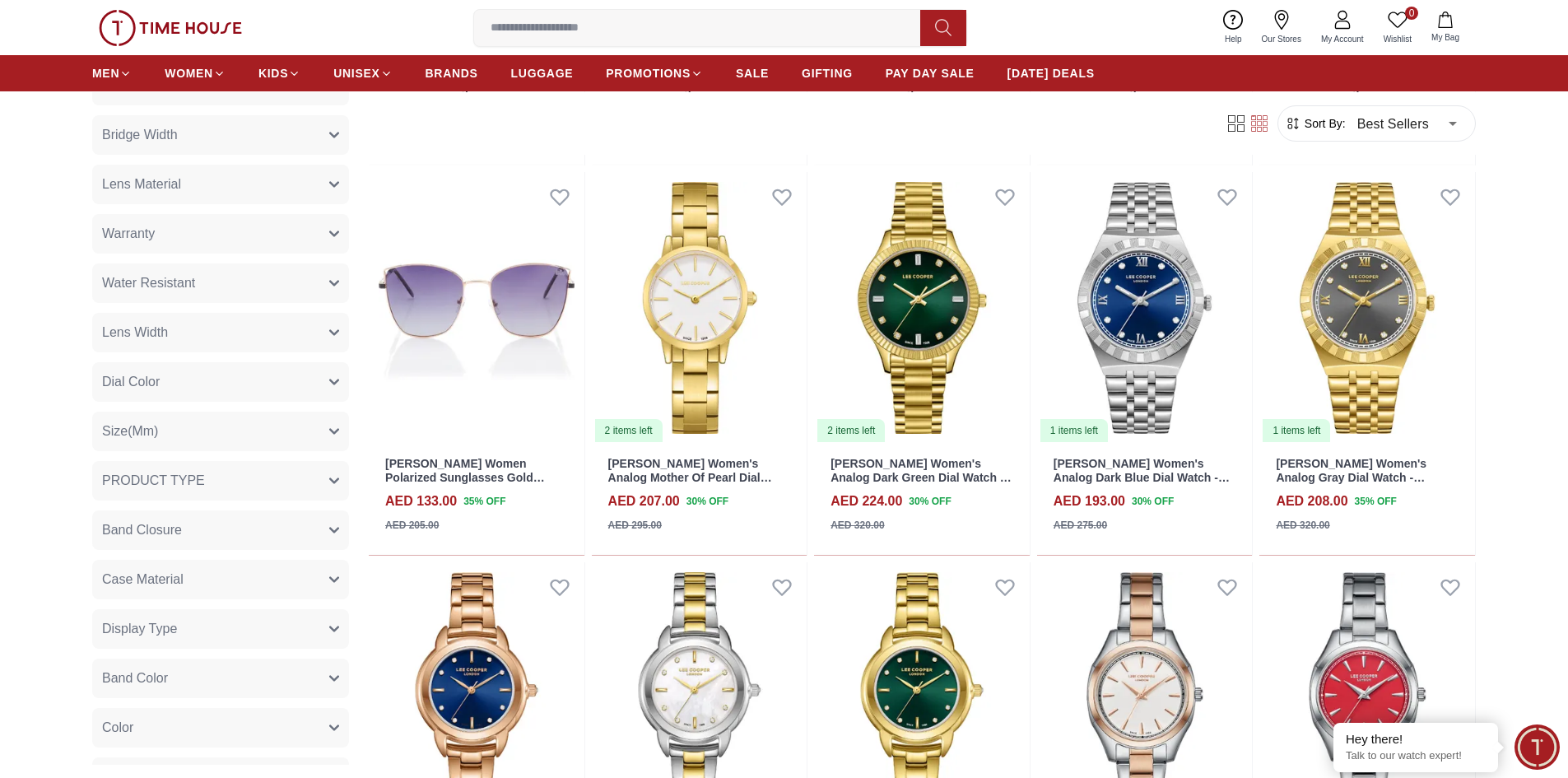
scroll to position [9702, 0]
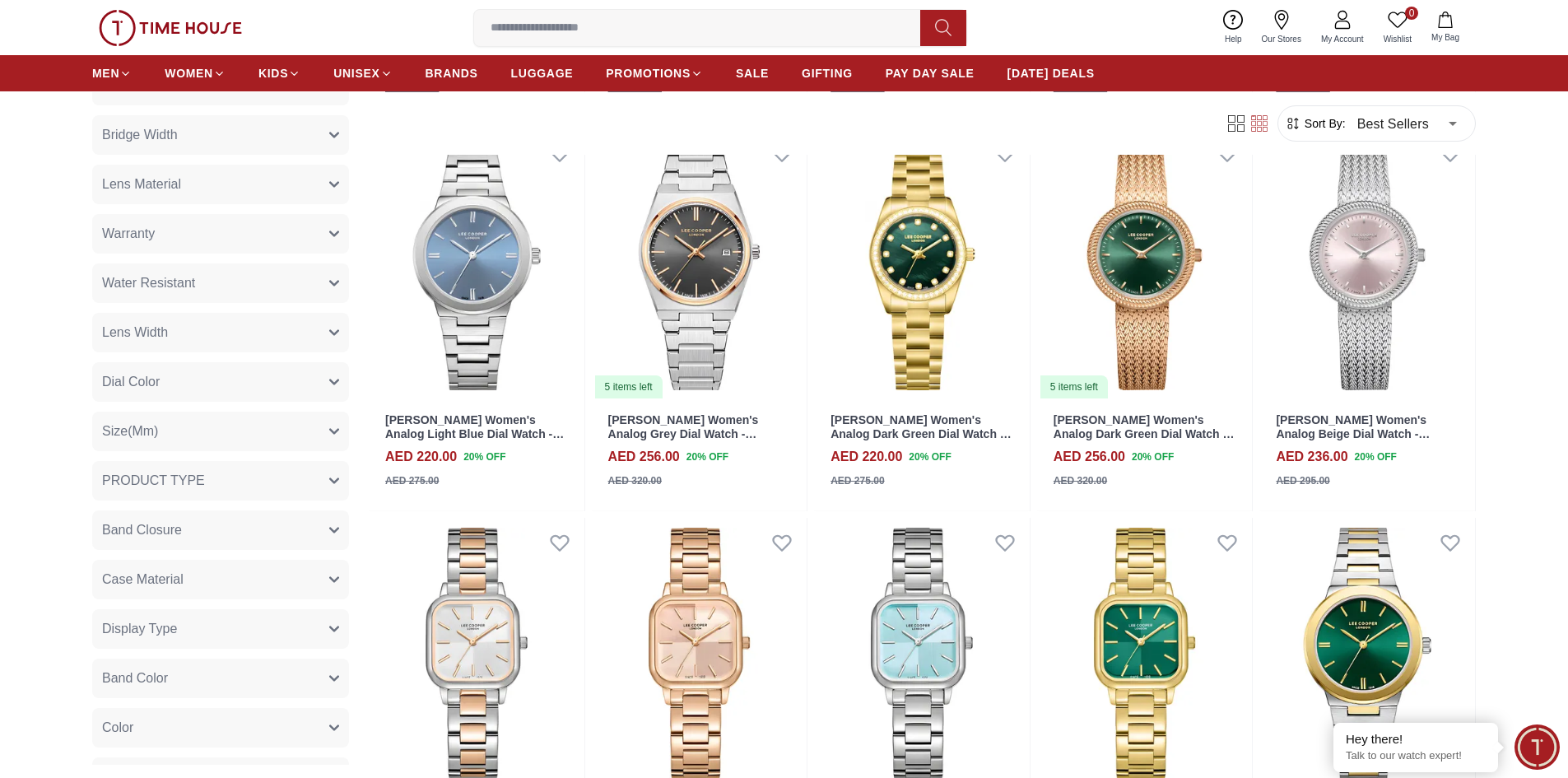
scroll to position [5146, 0]
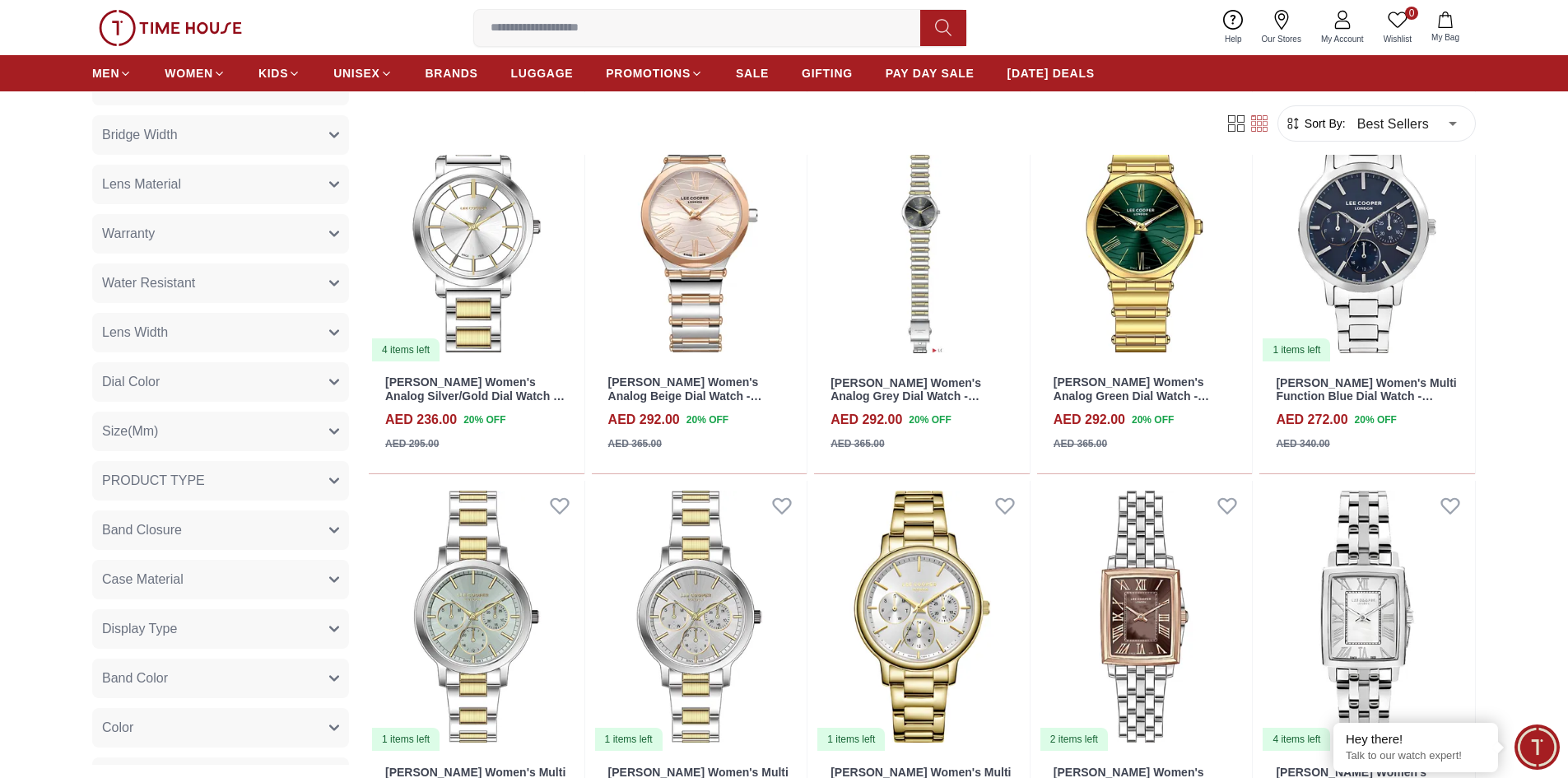
scroll to position [3292, 0]
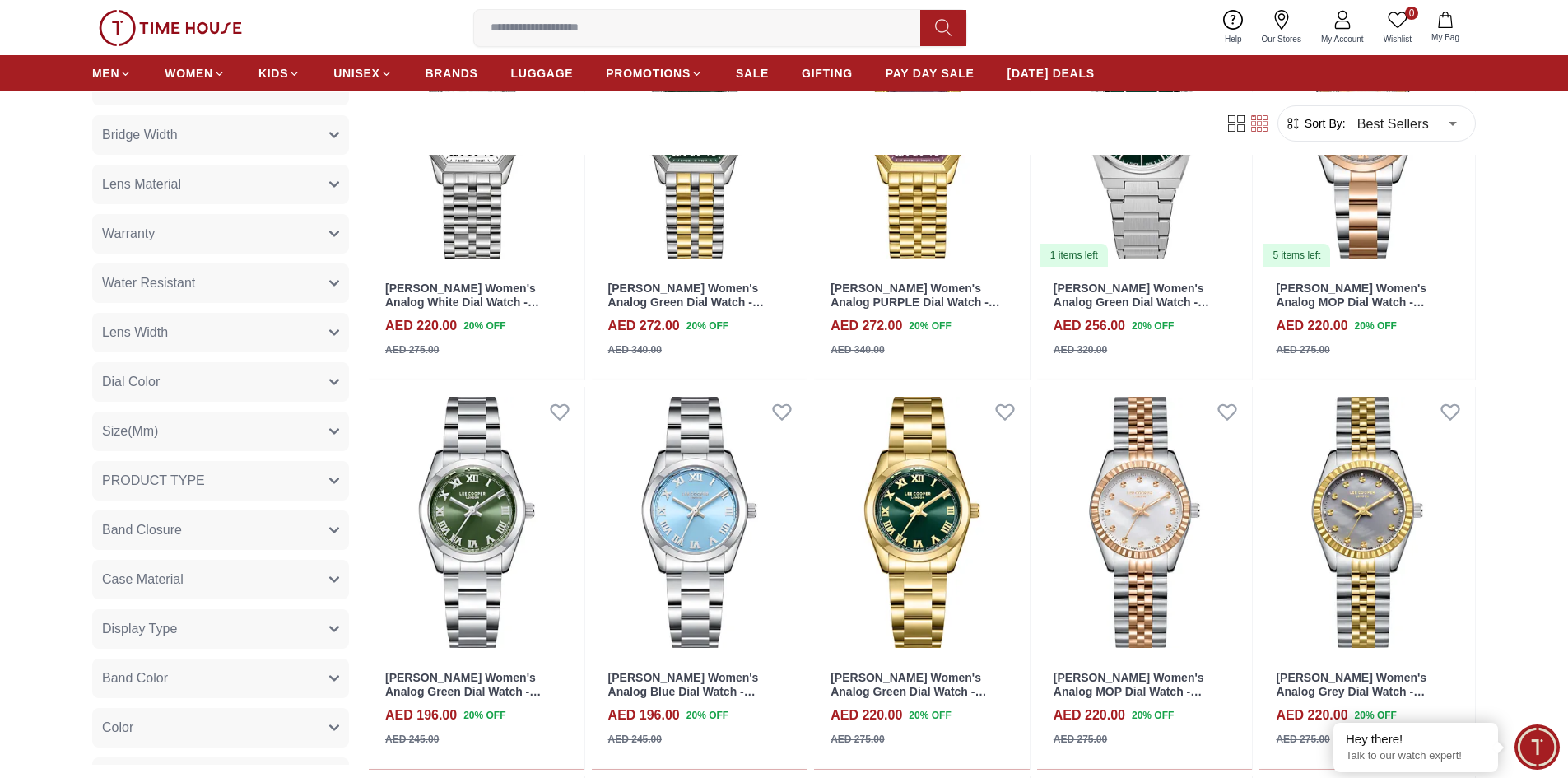
scroll to position [2057, 0]
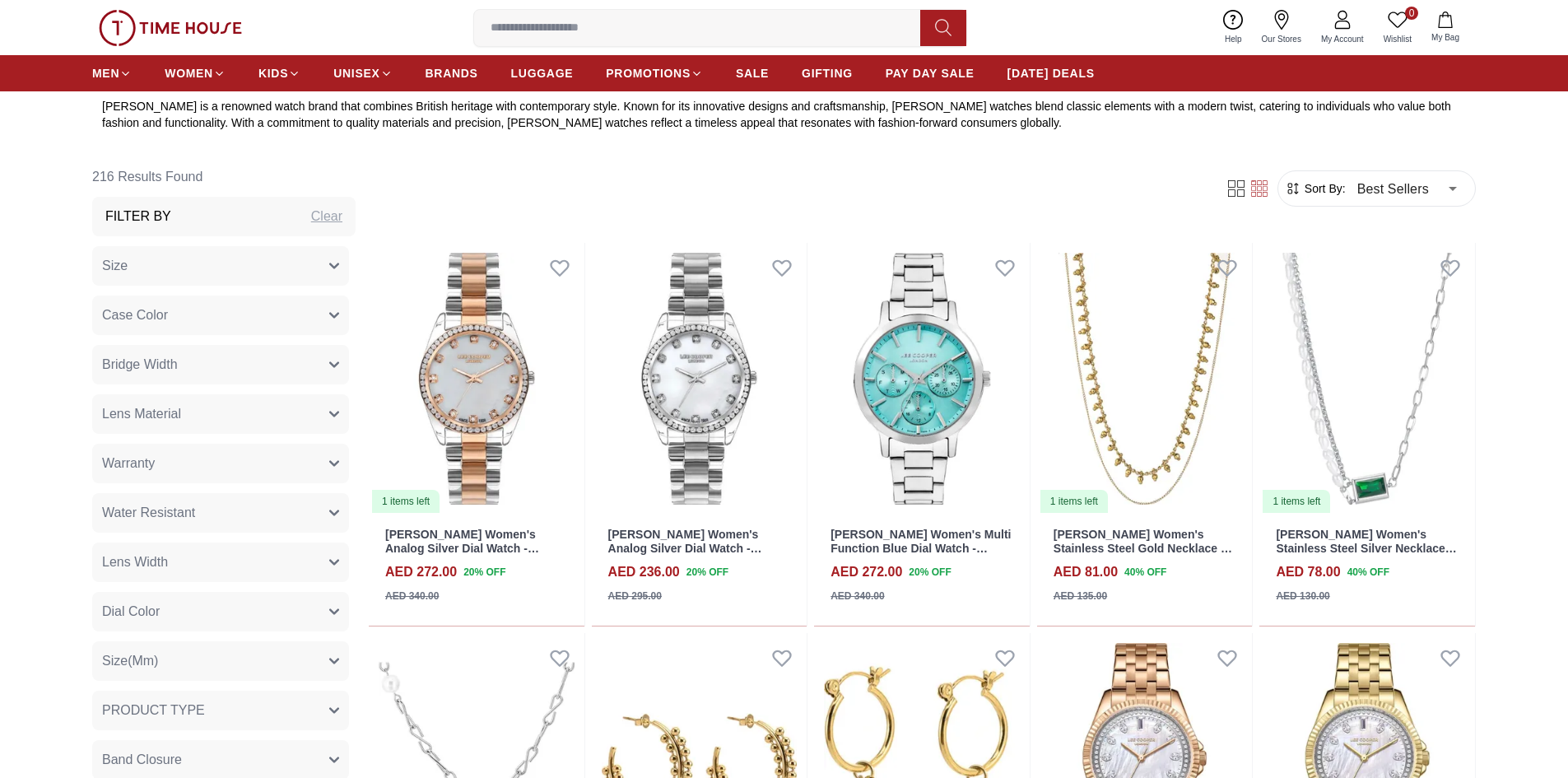
scroll to position [658, 0]
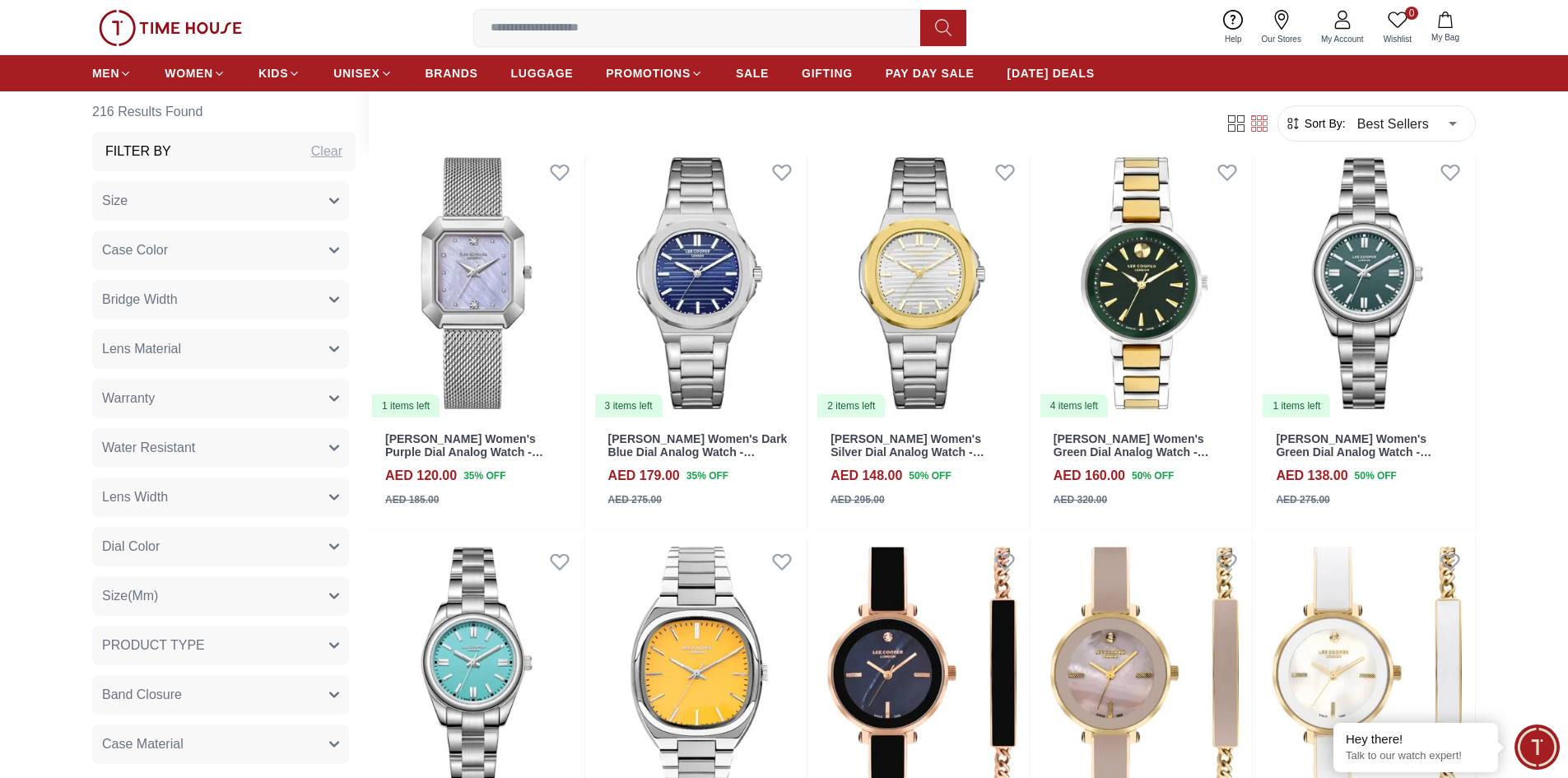
scroll to position [1811, 0]
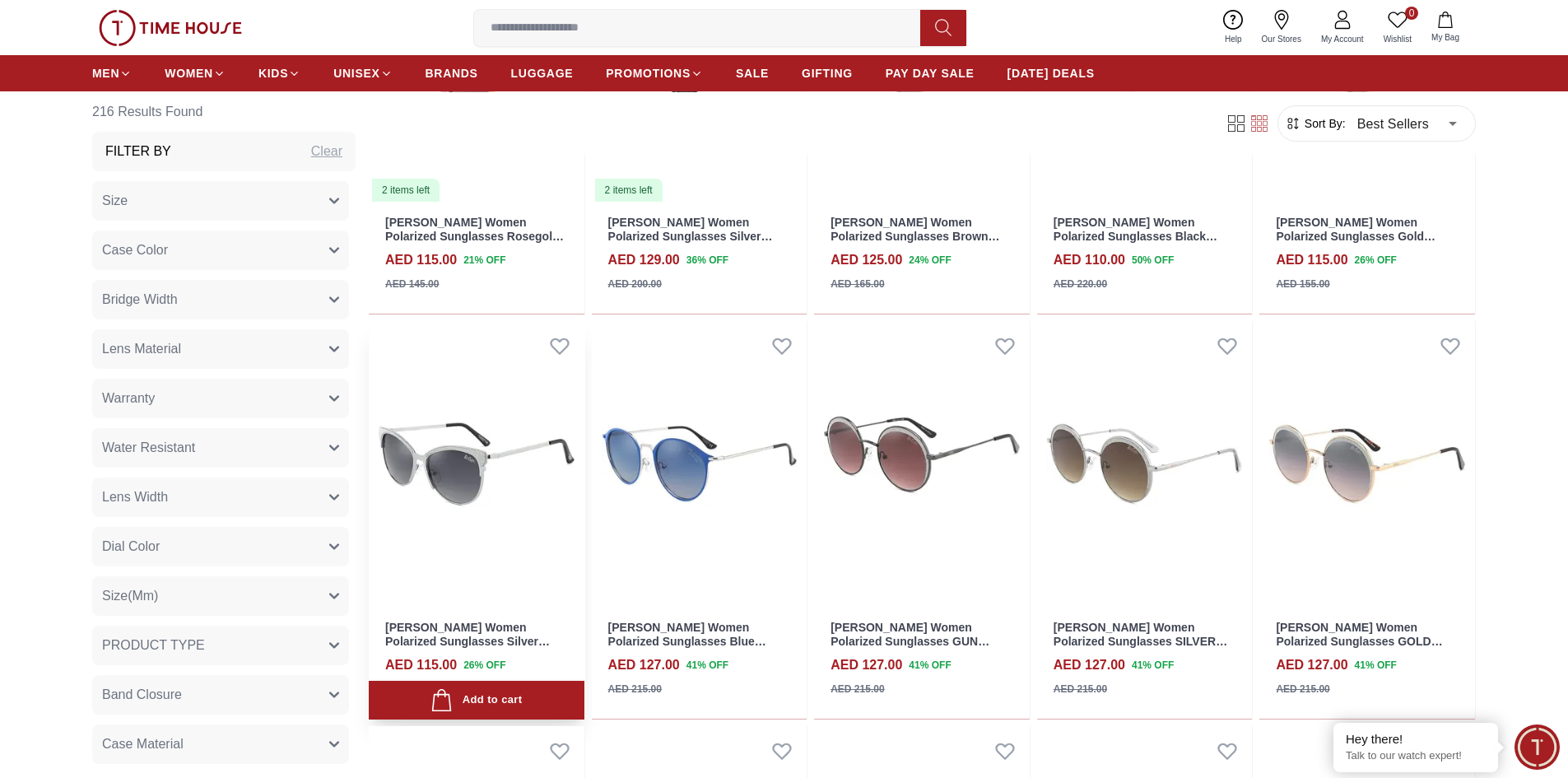
scroll to position [9465, 0]
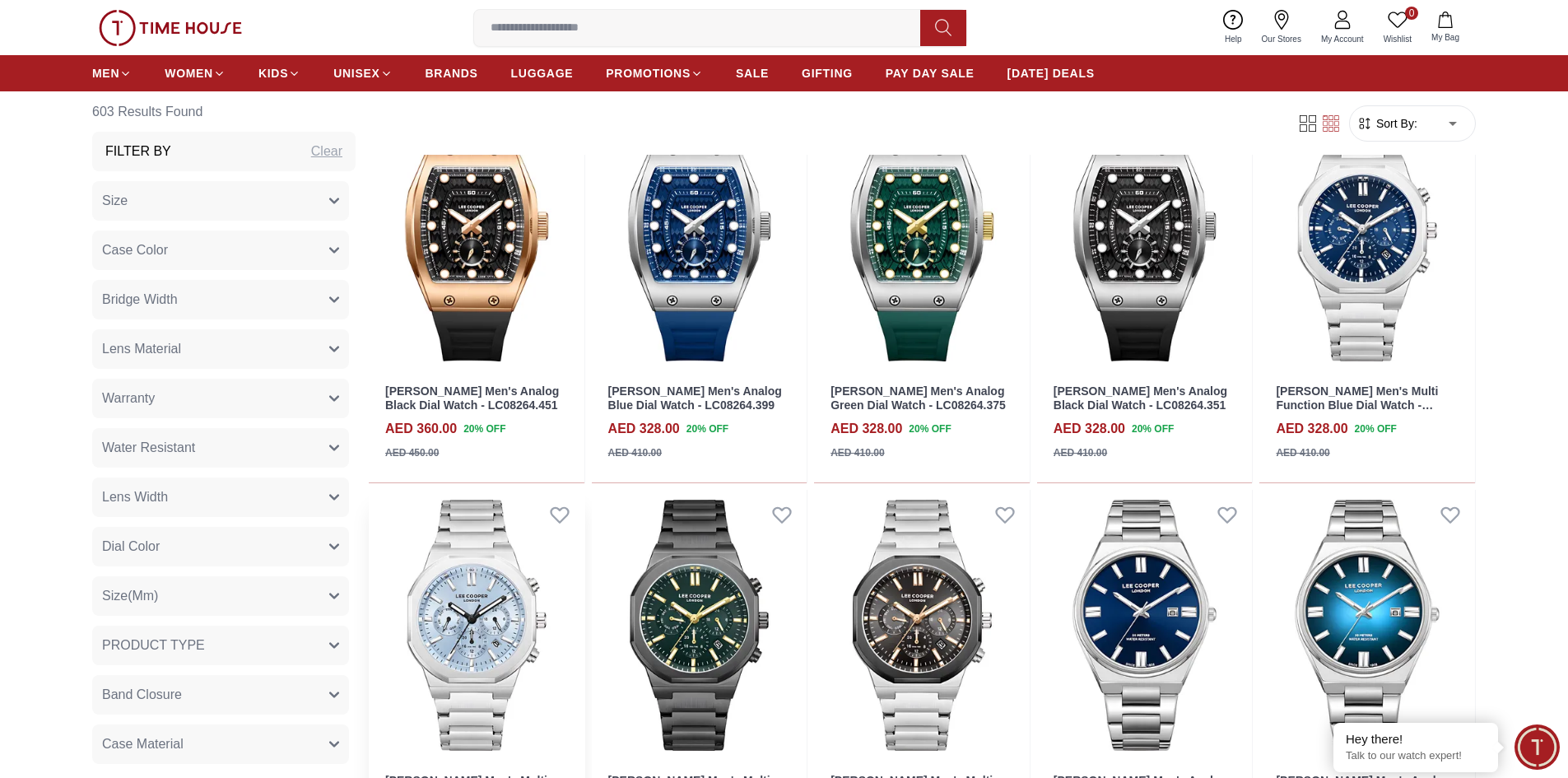
scroll to position [823, 0]
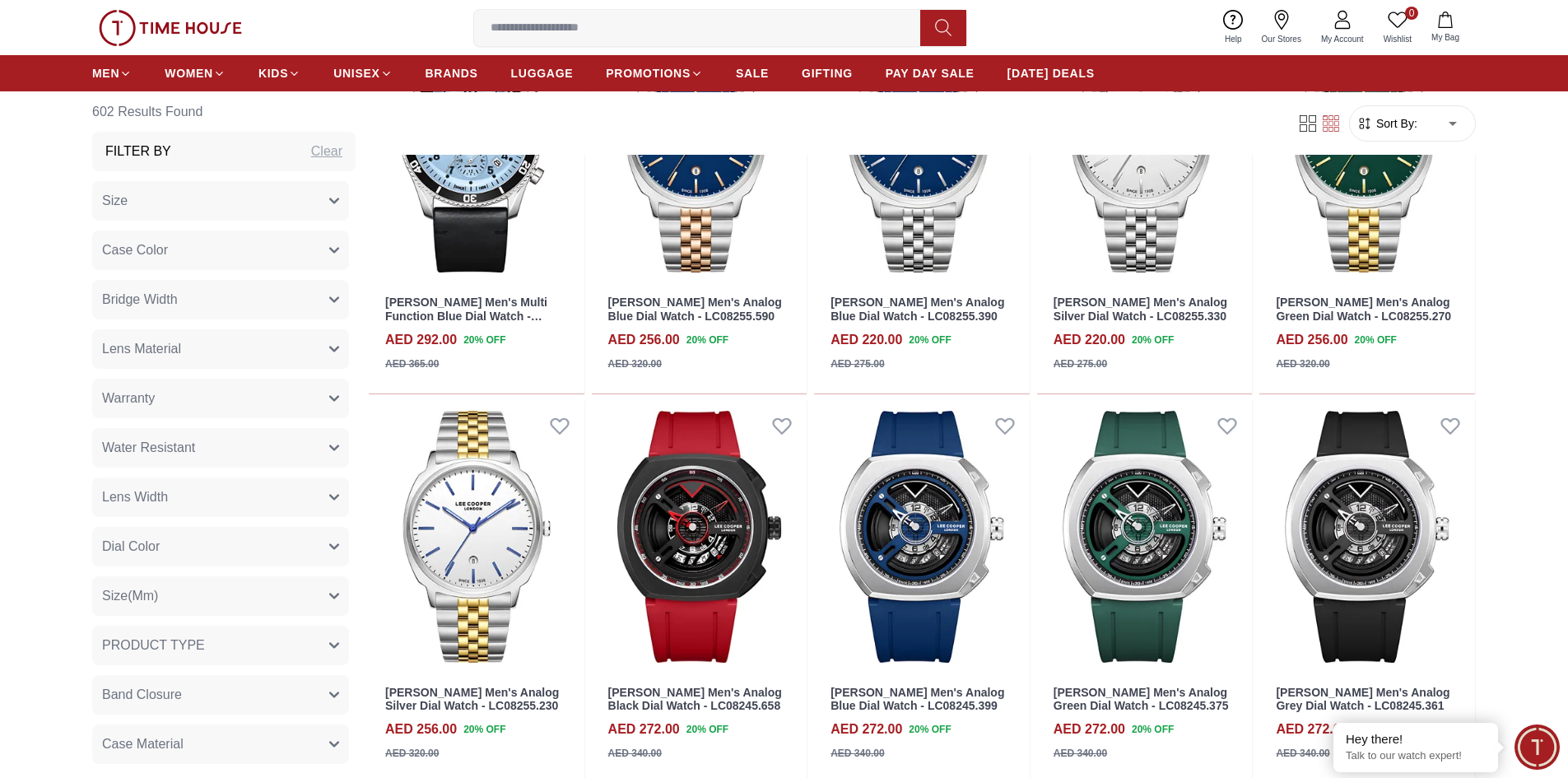
scroll to position [2798, 0]
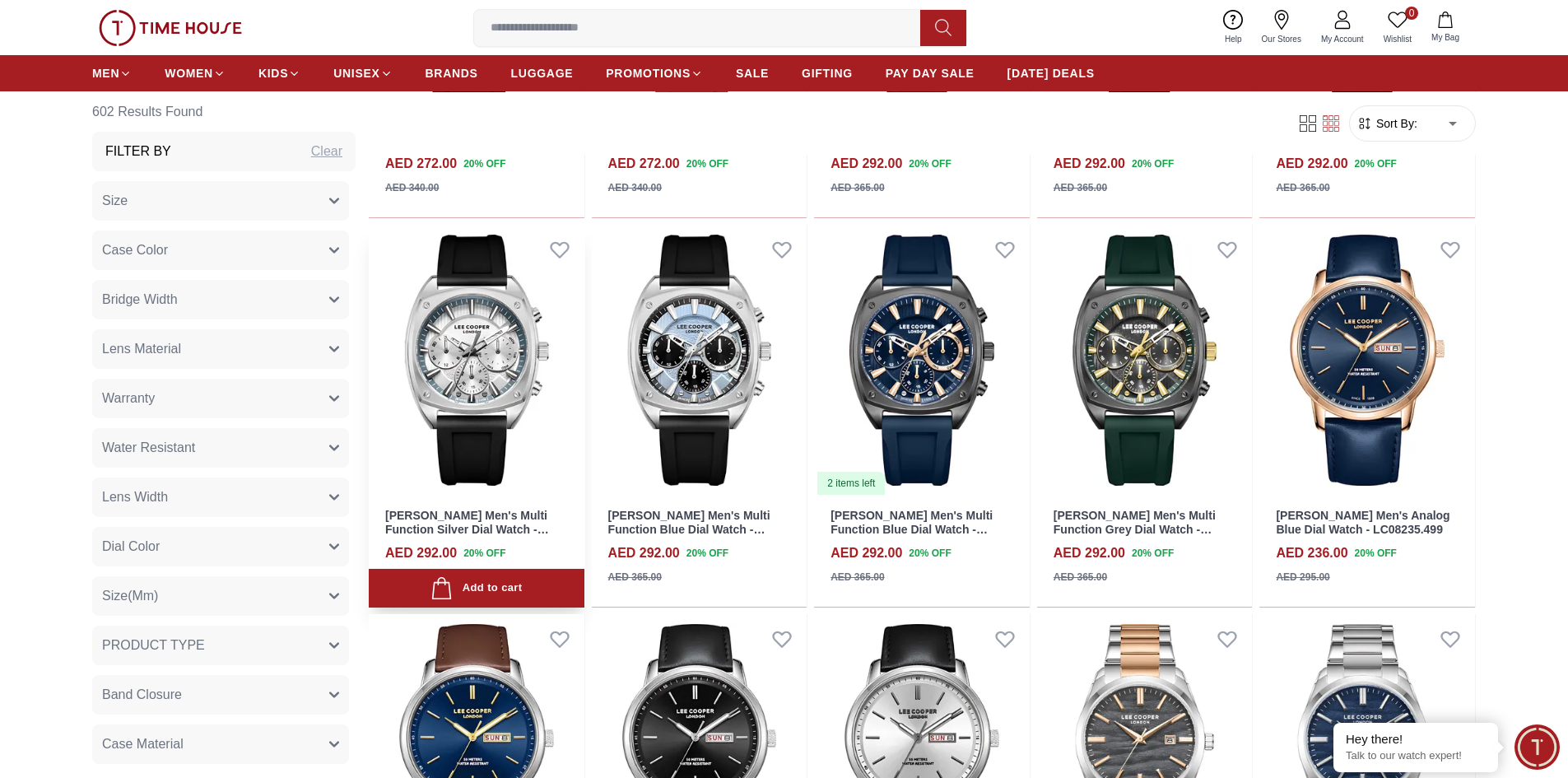
scroll to position [3456, 0]
